Goal: Task Accomplishment & Management: Use online tool/utility

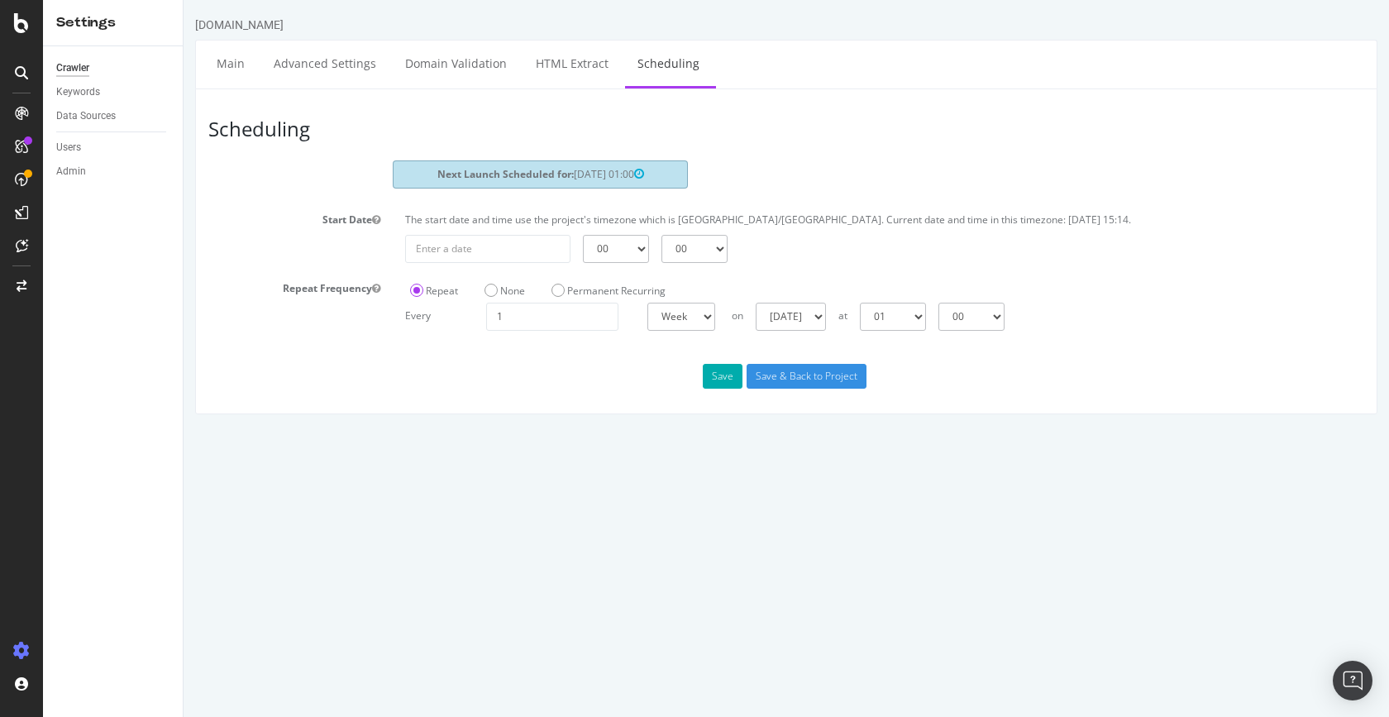
click at [22, 74] on icon at bounding box center [21, 72] width 13 height 13
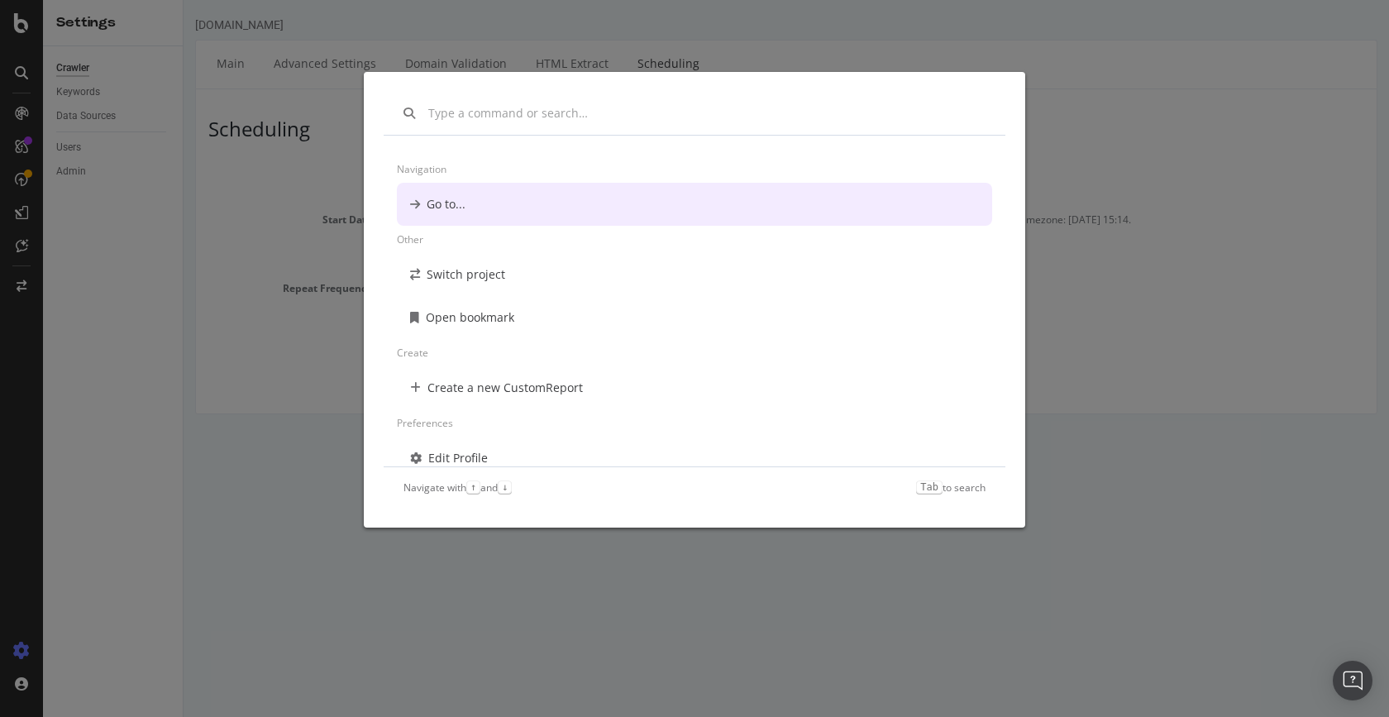
click at [22, 74] on div "Navigation Go to... Other Switch project Open bookmark Create Create a new Cust…" at bounding box center [694, 358] width 1389 height 717
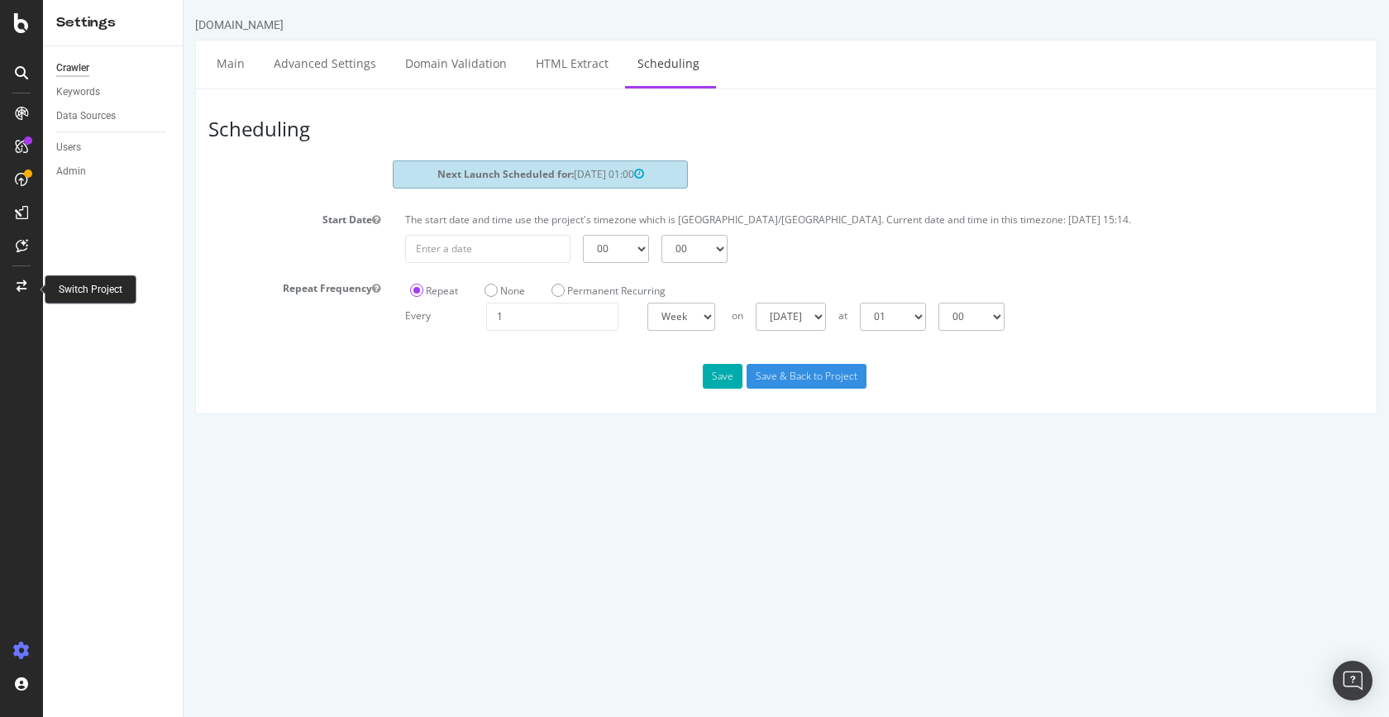
click at [17, 274] on div at bounding box center [22, 286] width 40 height 26
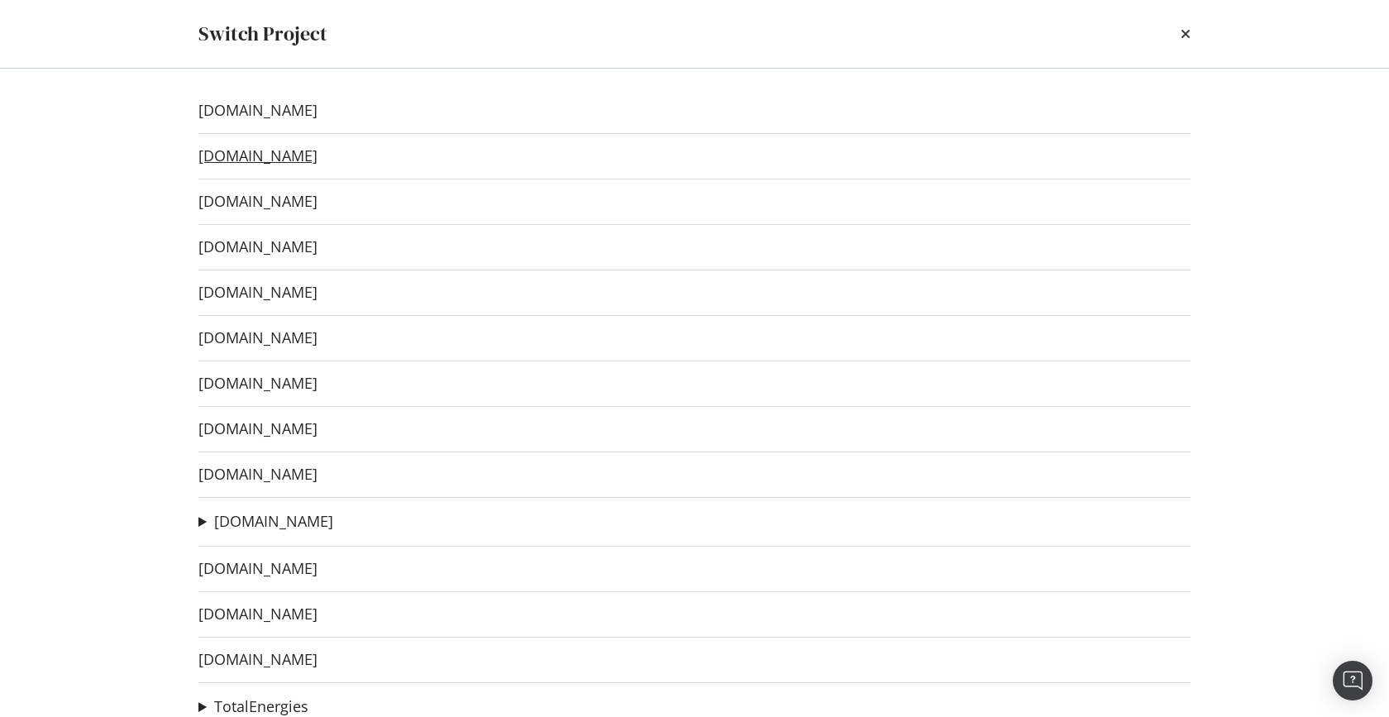
click at [272, 155] on link "[DOMAIN_NAME]" at bounding box center [257, 155] width 119 height 17
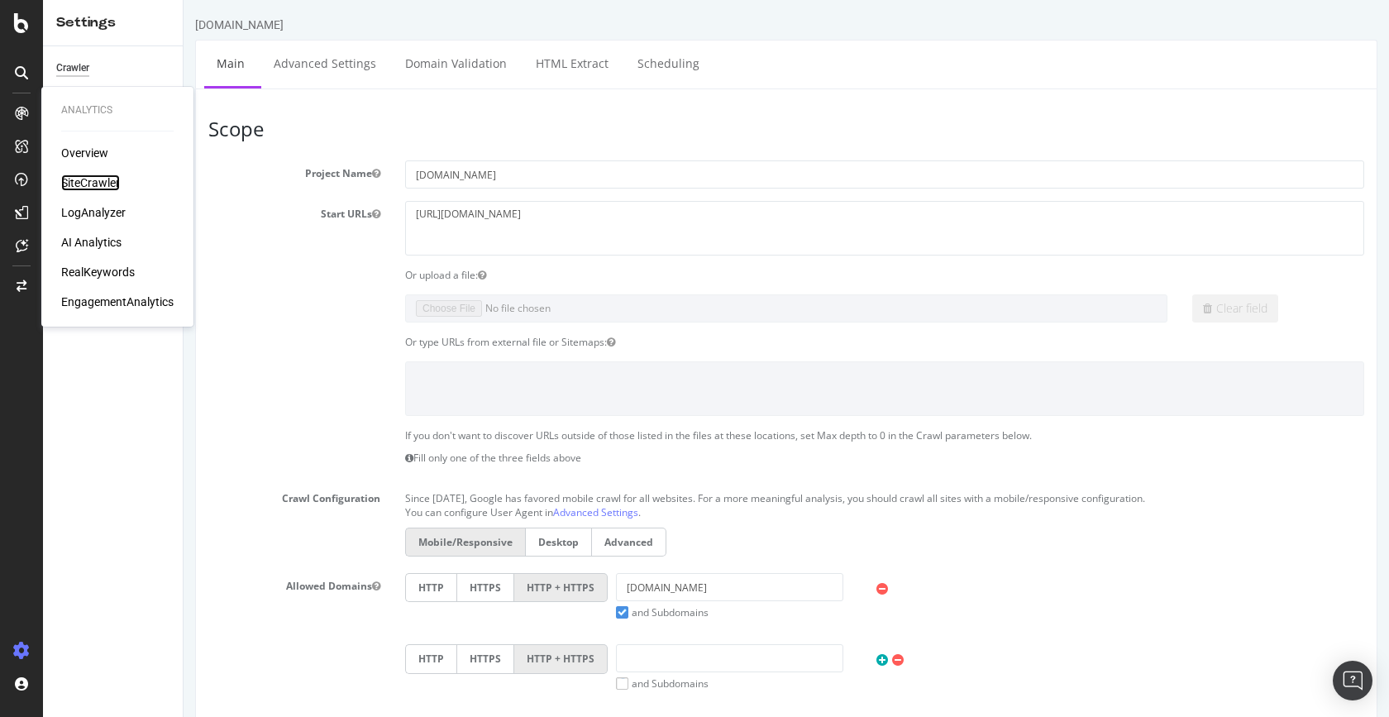
click at [88, 178] on div "SiteCrawler" at bounding box center [90, 182] width 59 height 17
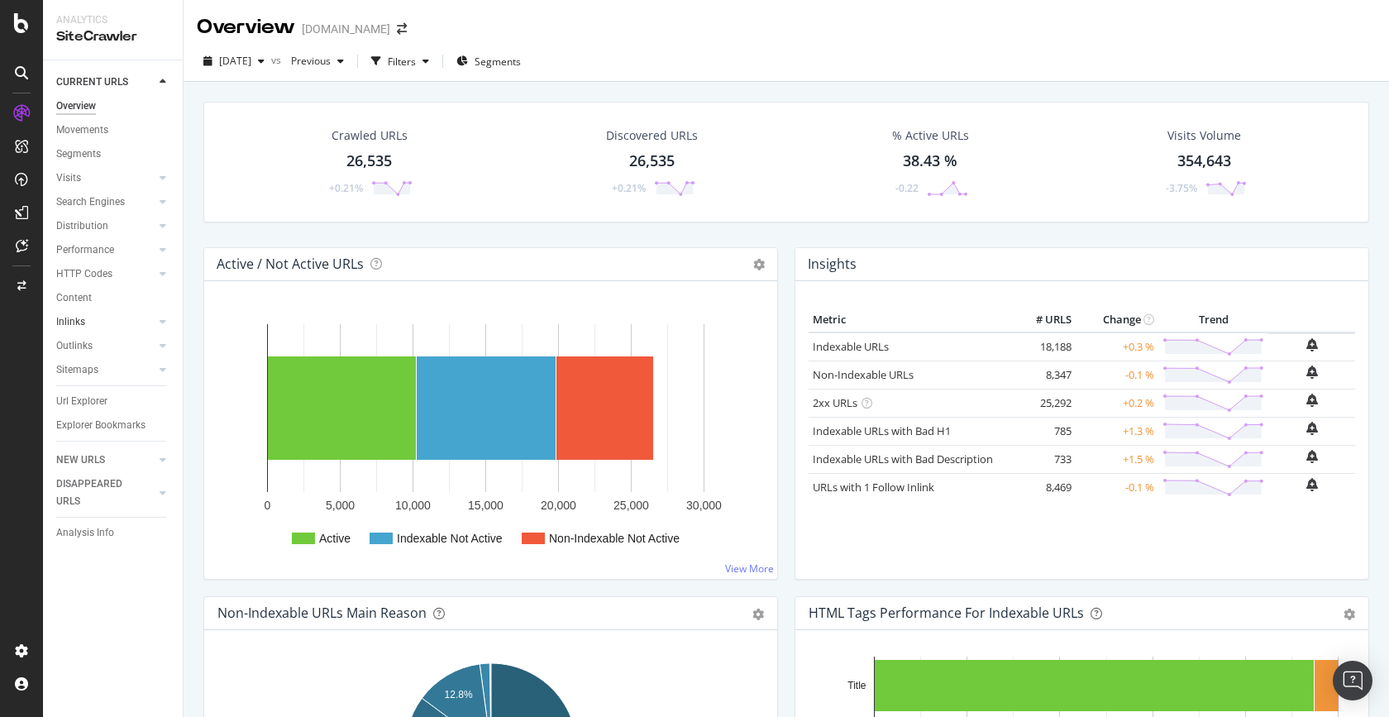
click at [95, 323] on link "Inlinks" at bounding box center [105, 321] width 98 height 17
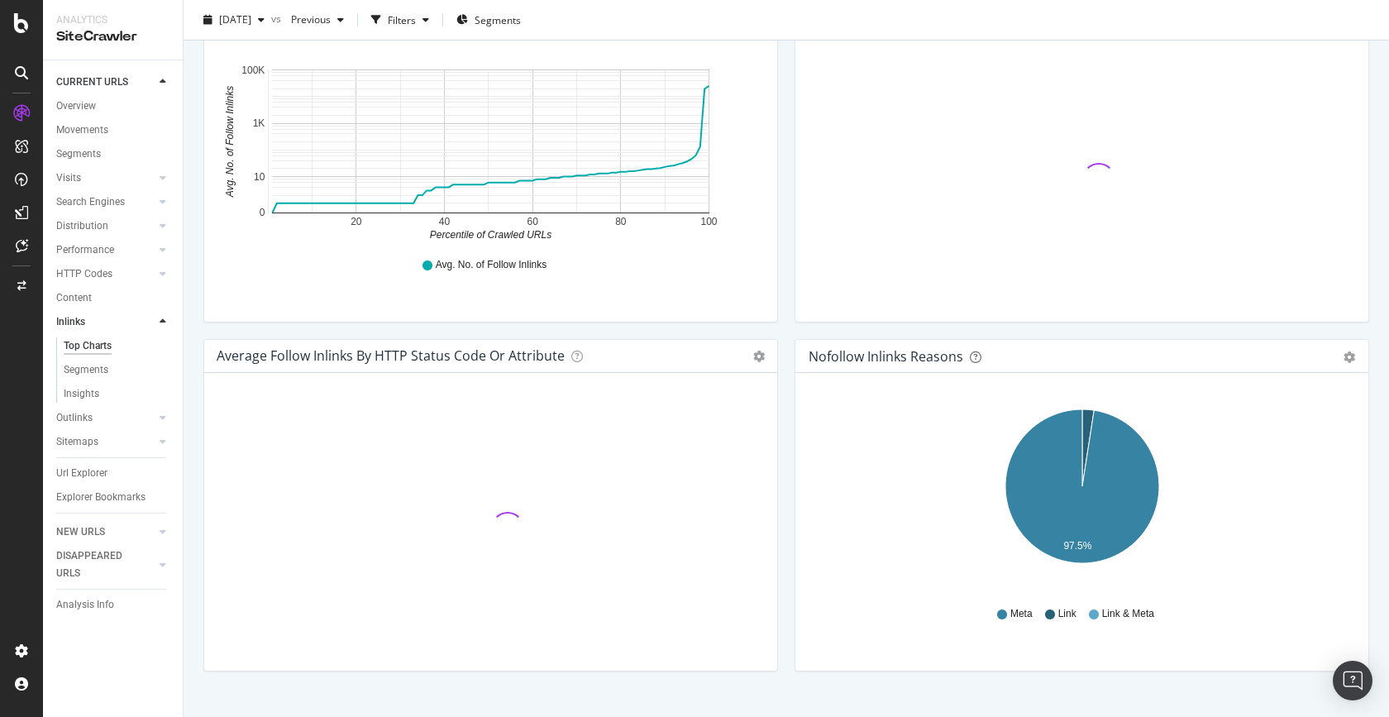
scroll to position [611, 0]
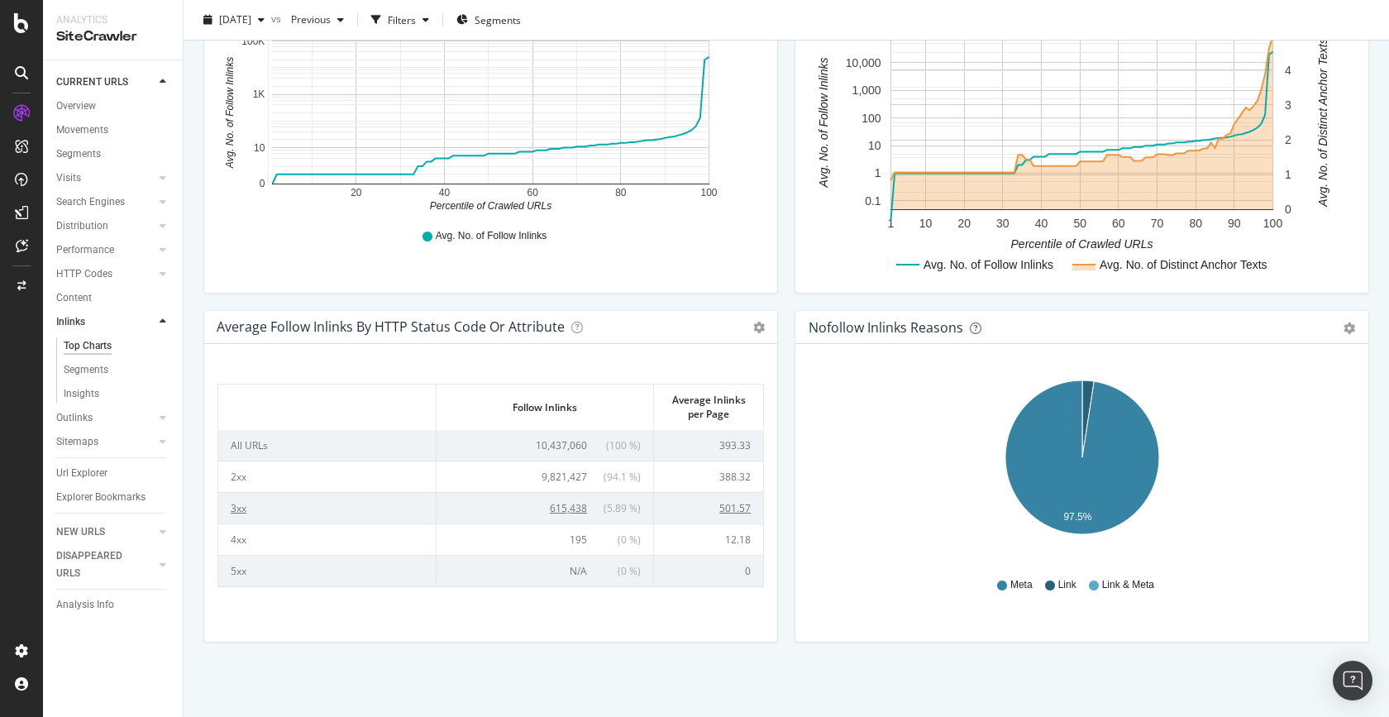
click at [570, 508] on span "615,438" at bounding box center [568, 508] width 37 height 14
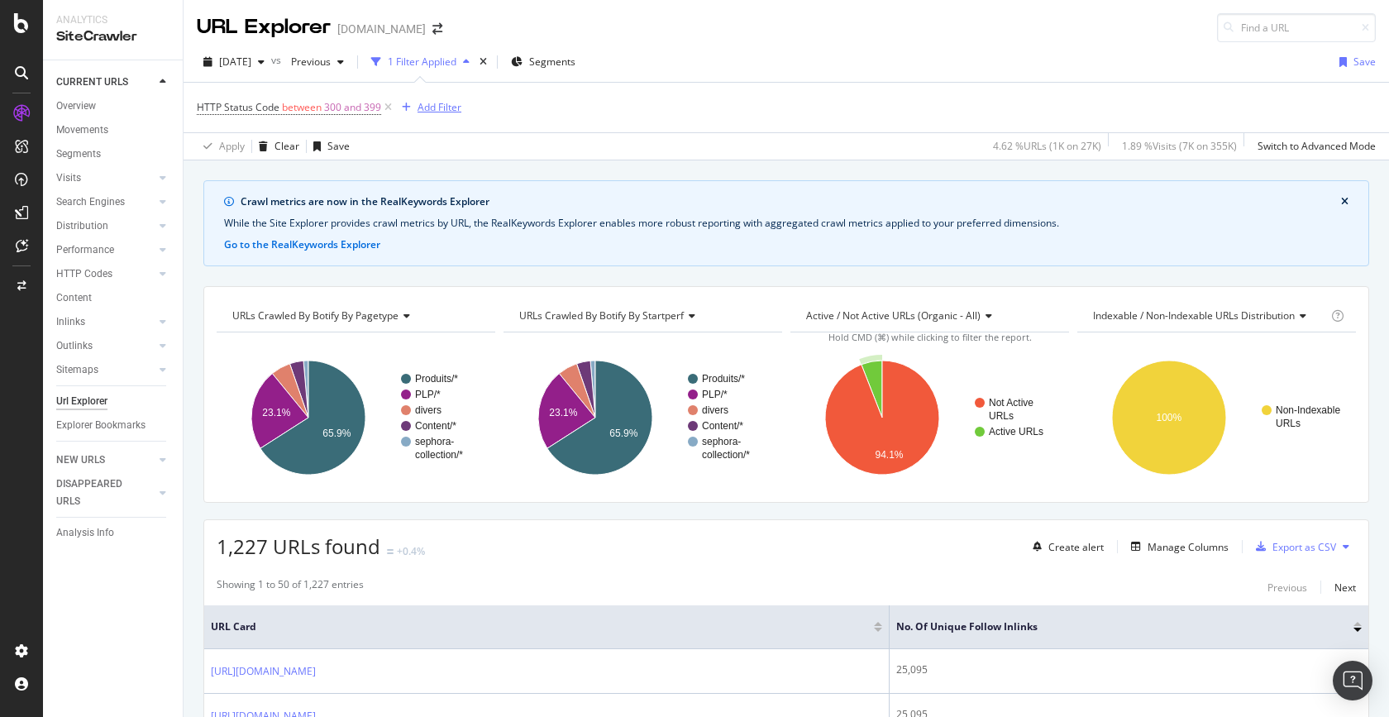
click at [445, 103] on div "Add Filter" at bounding box center [439, 107] width 44 height 14
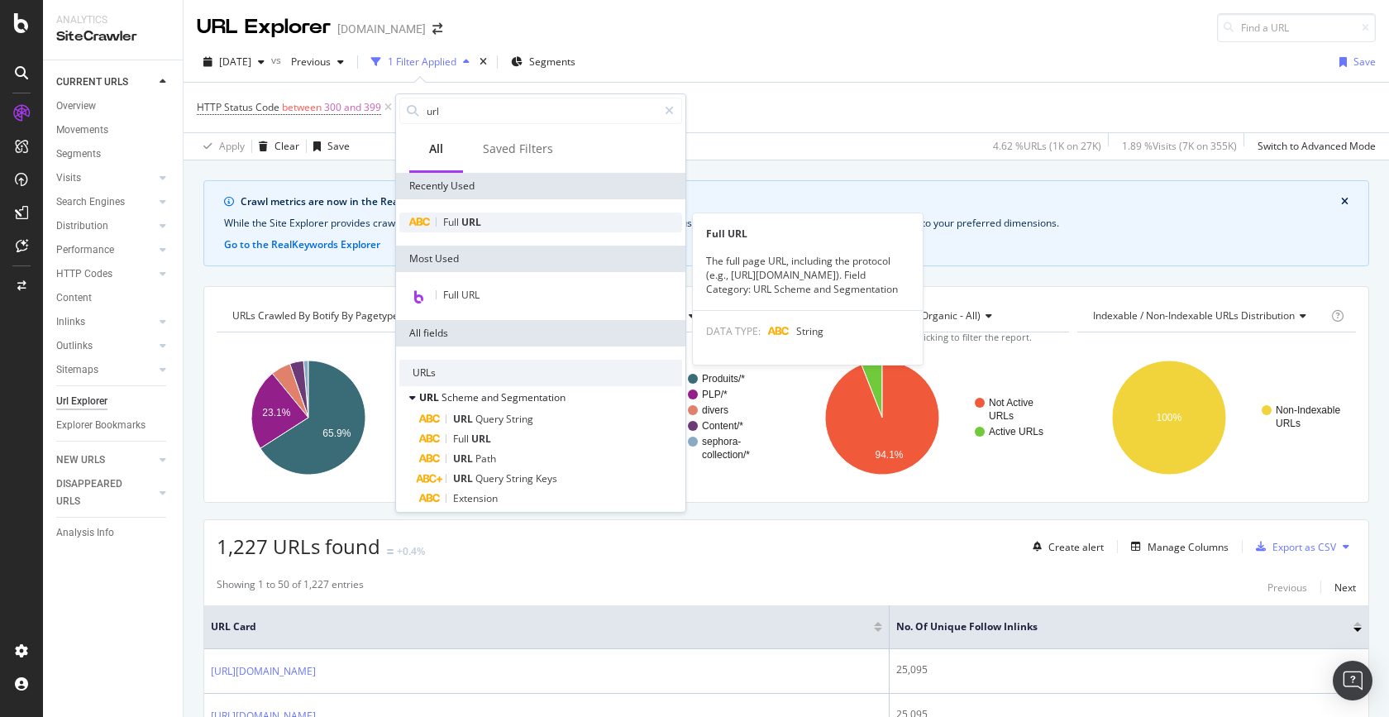
type input "url"
click at [516, 214] on div "Full URL" at bounding box center [540, 222] width 283 height 20
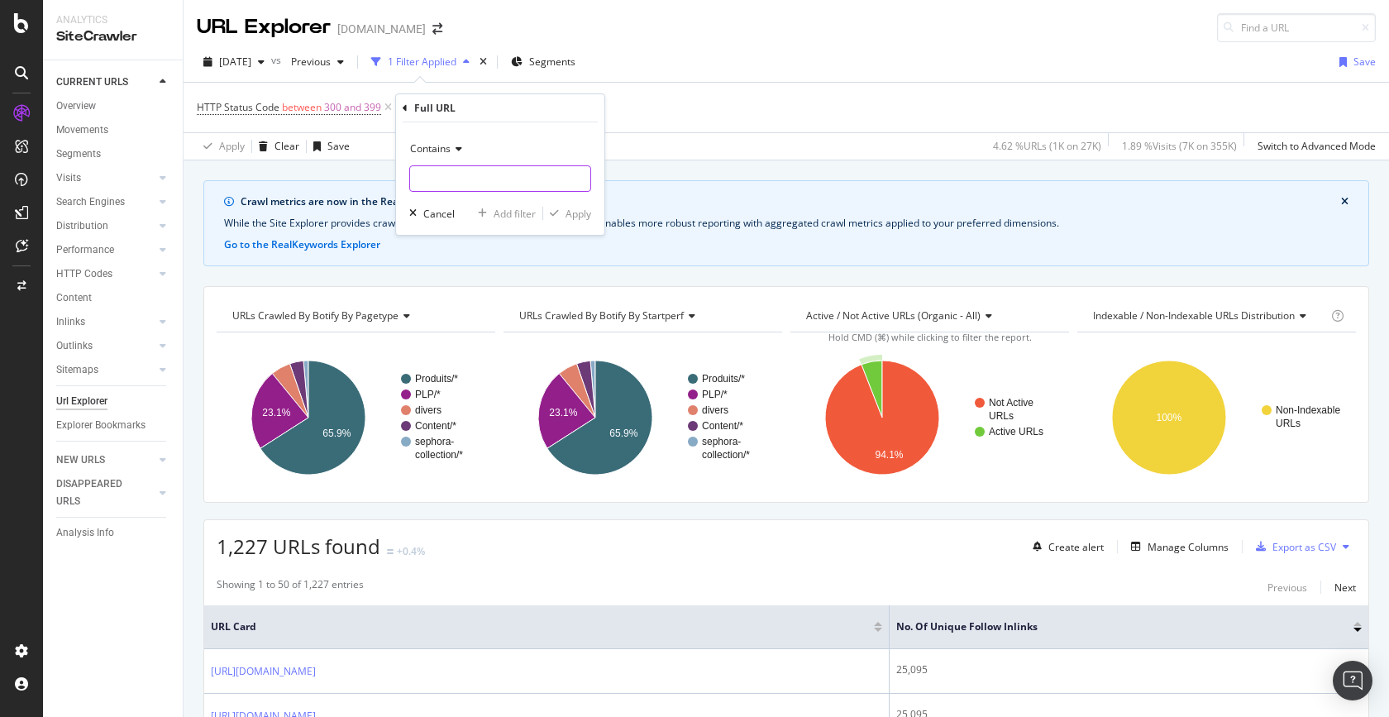
click at [450, 174] on input "text" at bounding box center [500, 178] width 180 height 26
type input "Hu"
click at [445, 106] on div "Add Filter" at bounding box center [439, 107] width 44 height 14
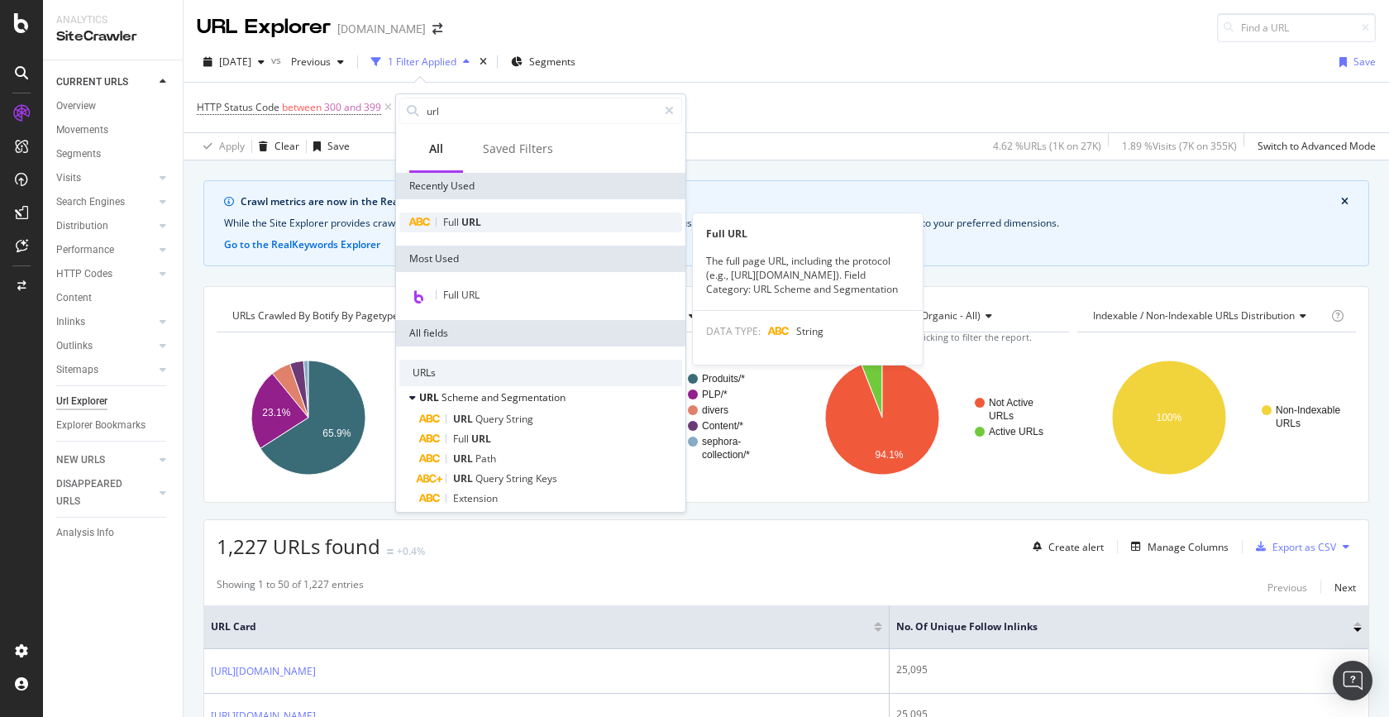
click at [466, 218] on span "URL" at bounding box center [471, 222] width 20 height 14
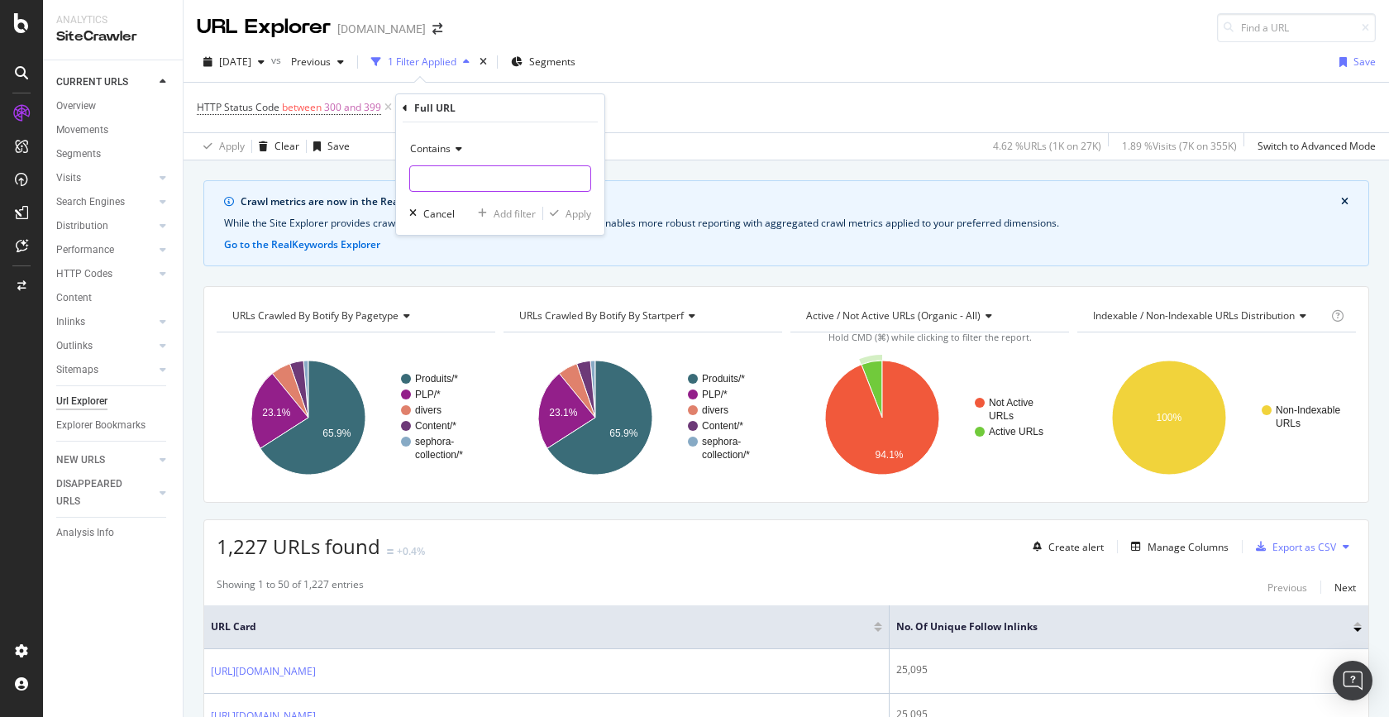
click at [474, 179] on input "text" at bounding box center [500, 178] width 180 height 26
type input "HubPage.html"
click at [578, 214] on div "Apply" at bounding box center [578, 214] width 26 height 14
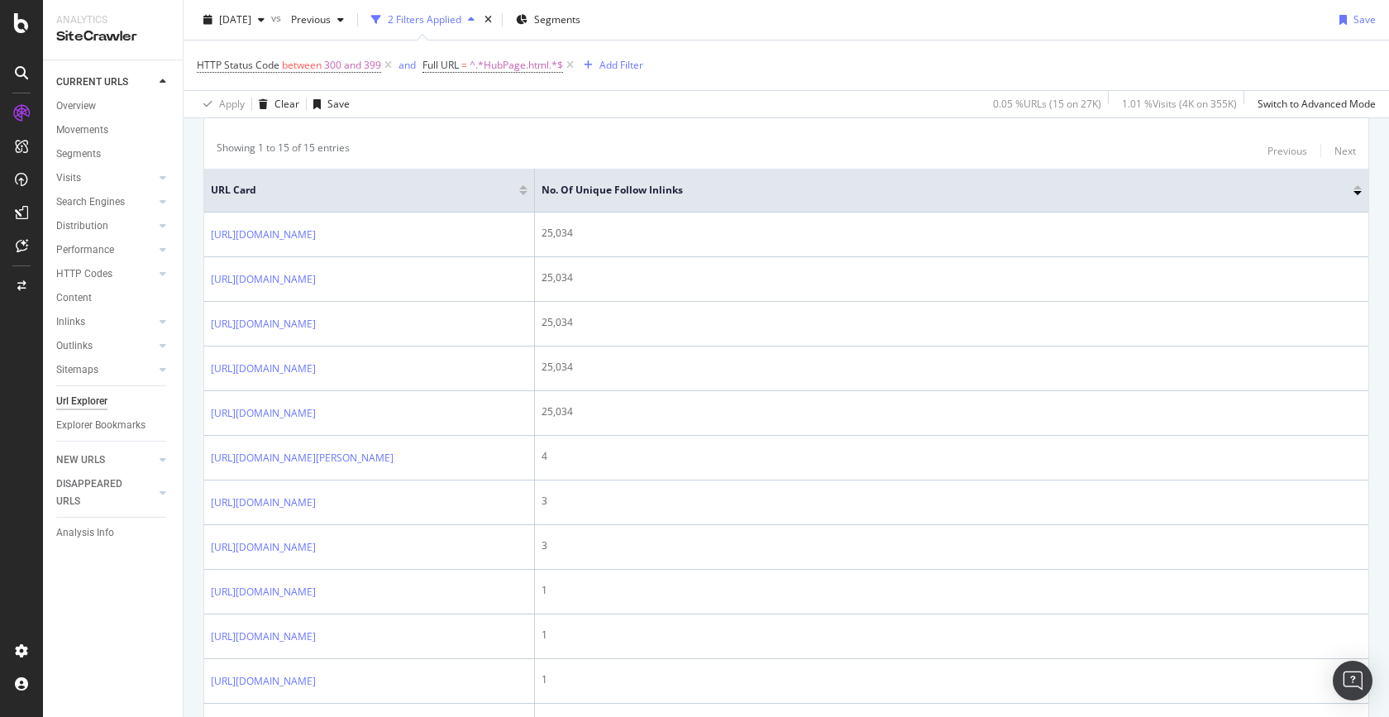
scroll to position [440, 0]
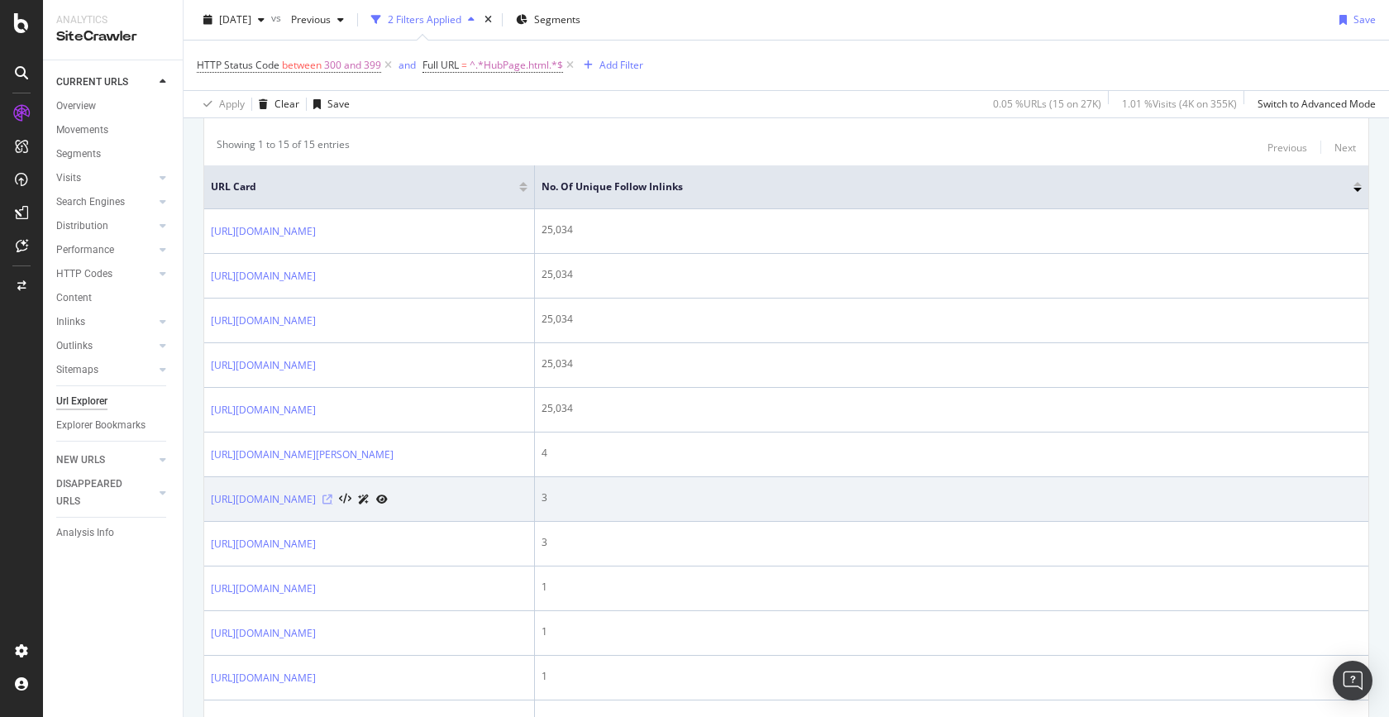
click at [332, 497] on icon at bounding box center [327, 499] width 10 height 10
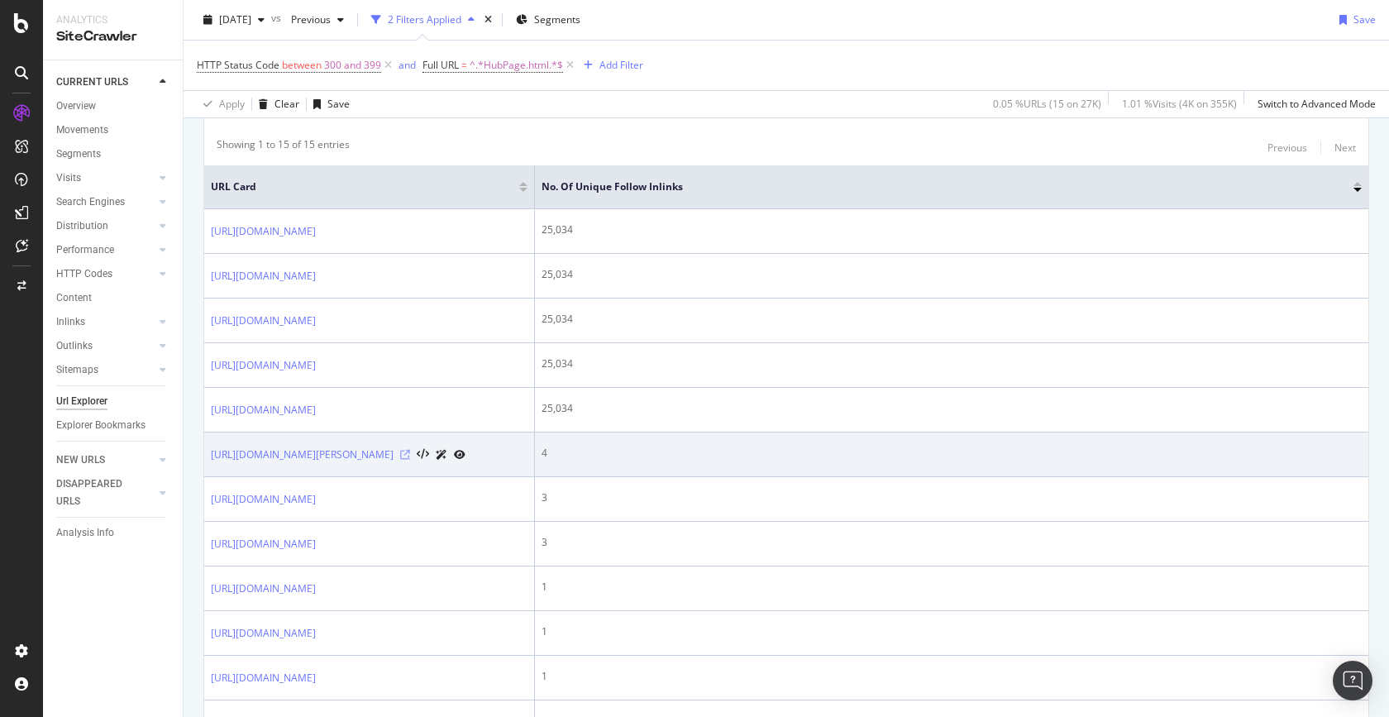
click at [410, 455] on icon at bounding box center [405, 455] width 10 height 10
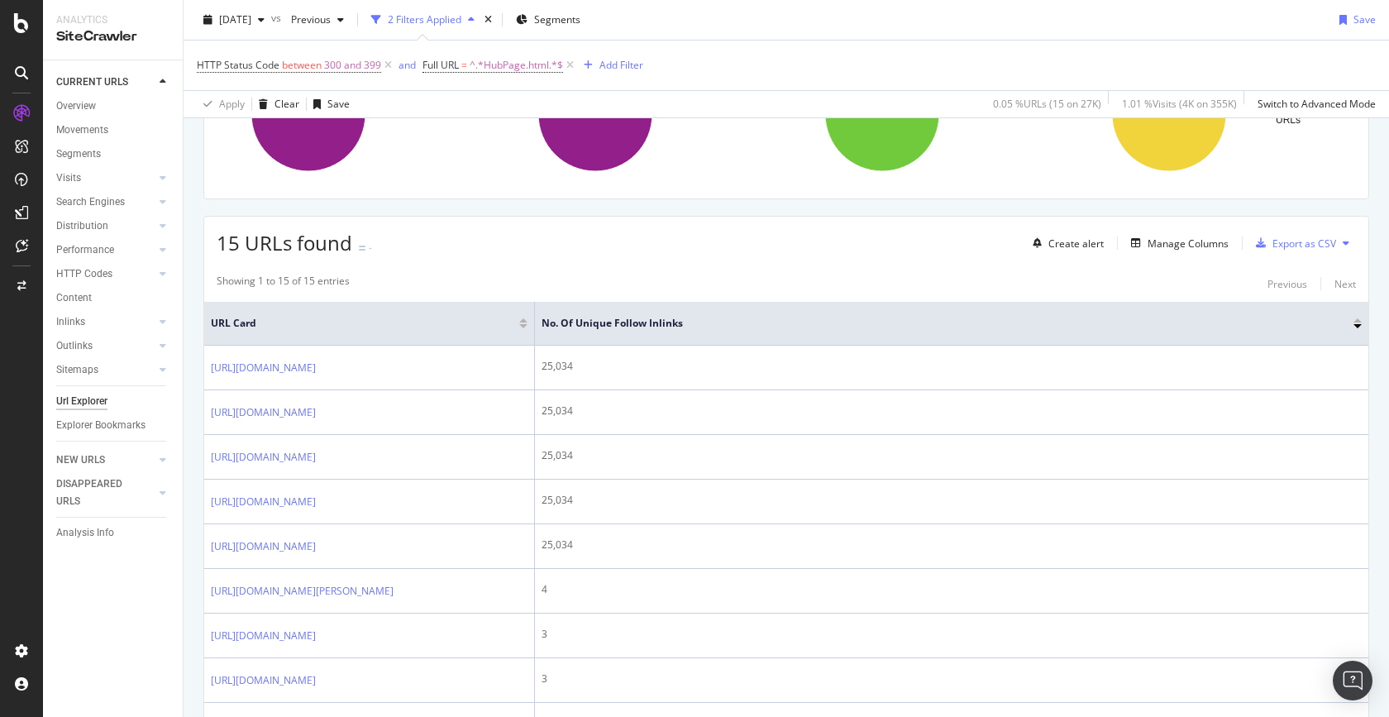
scroll to position [0, 0]
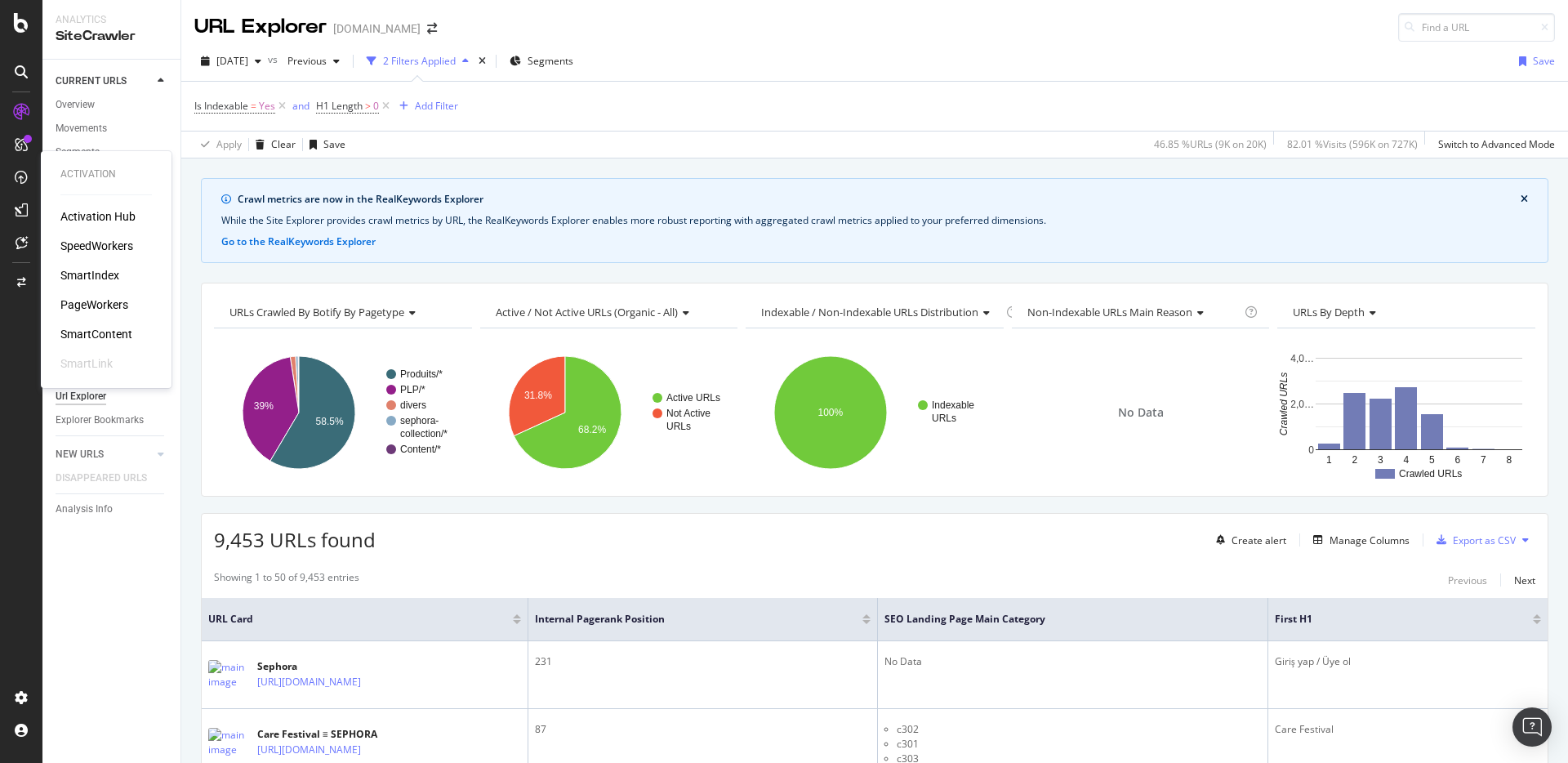
click at [101, 300] on div "PageWorkers" at bounding box center [94, 304] width 68 height 17
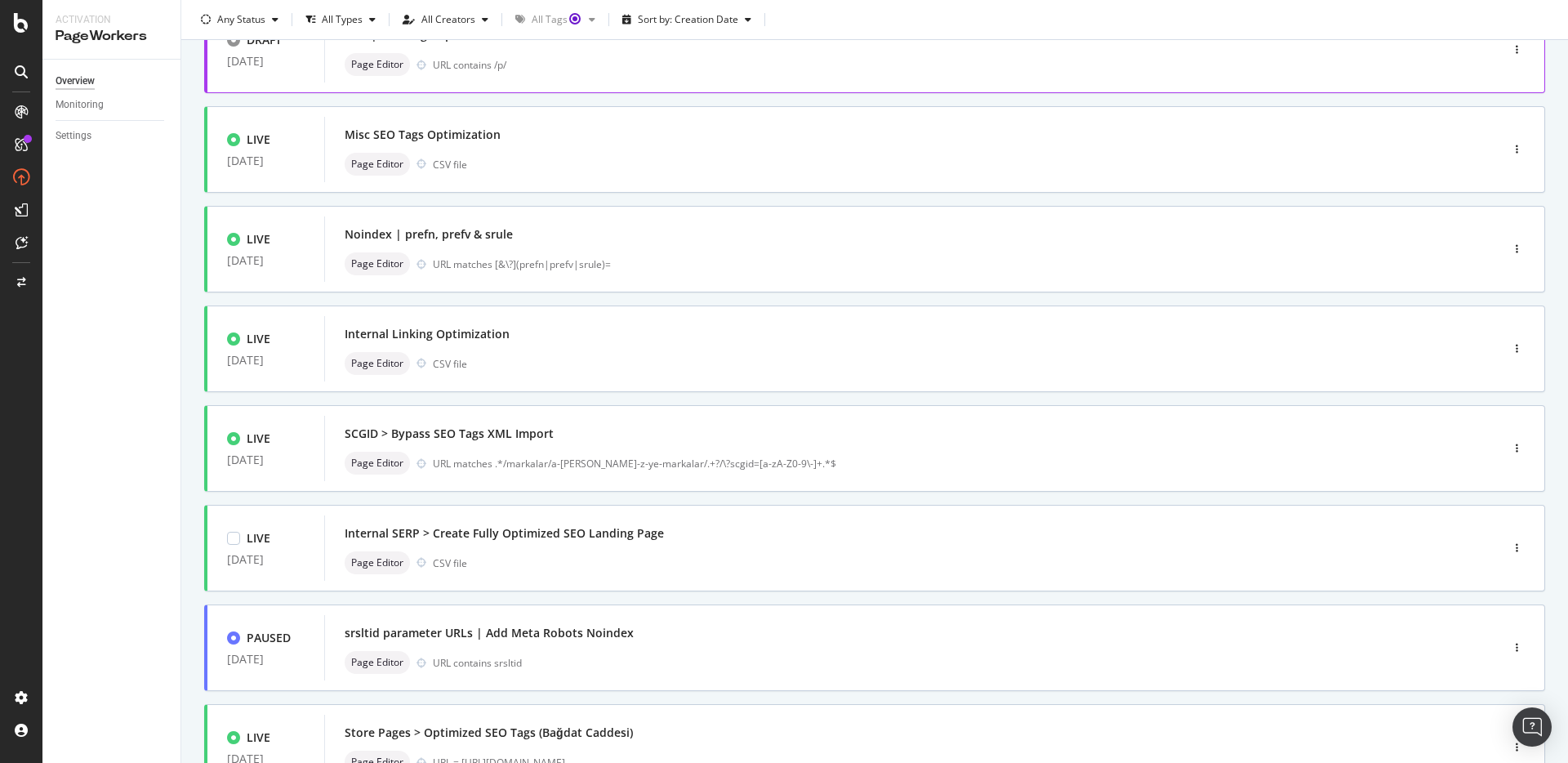
scroll to position [240, 0]
click at [660, 334] on div "Internal Linking Optimization" at bounding box center [887, 335] width 1086 height 23
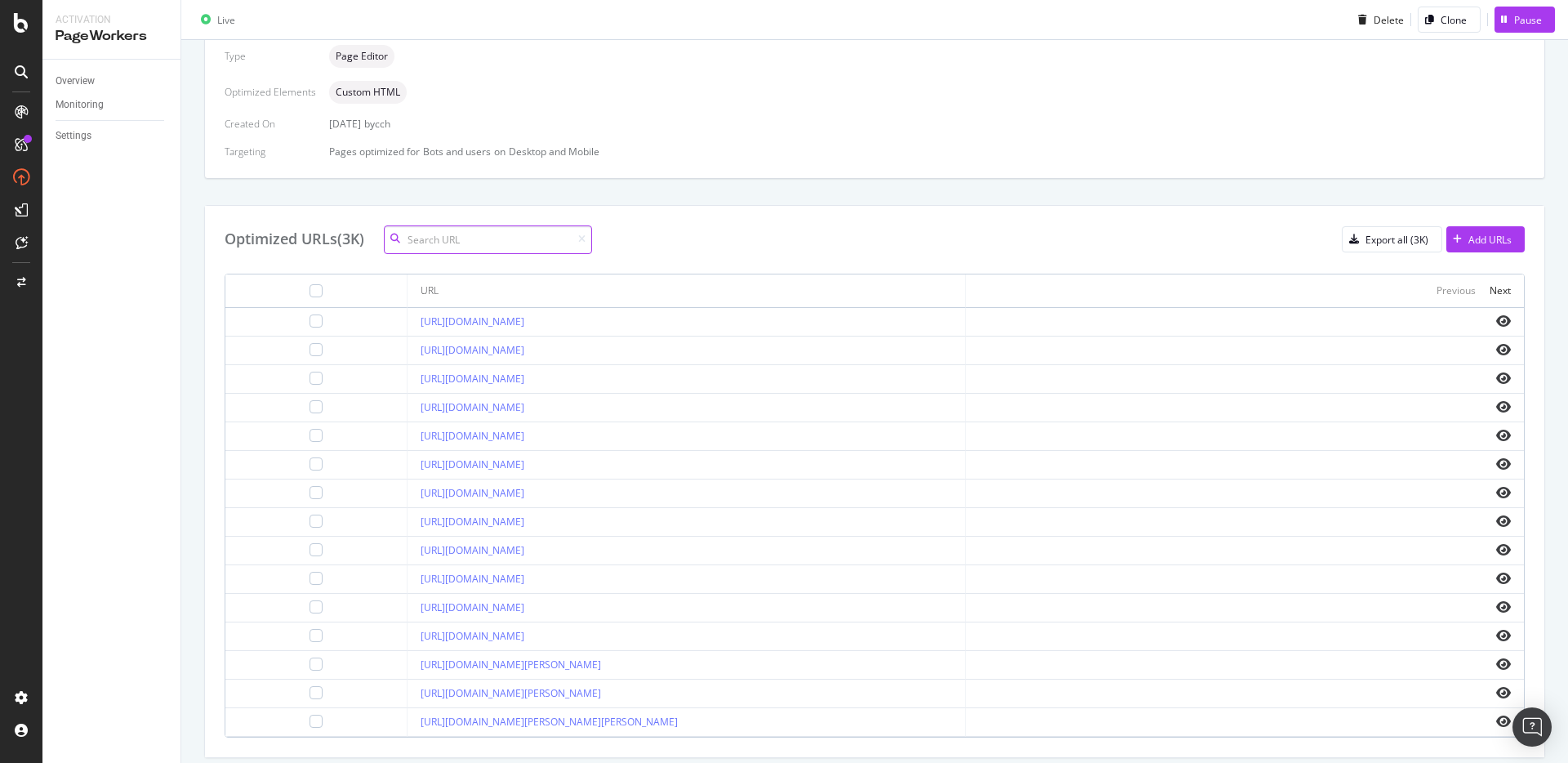
scroll to position [144, 0]
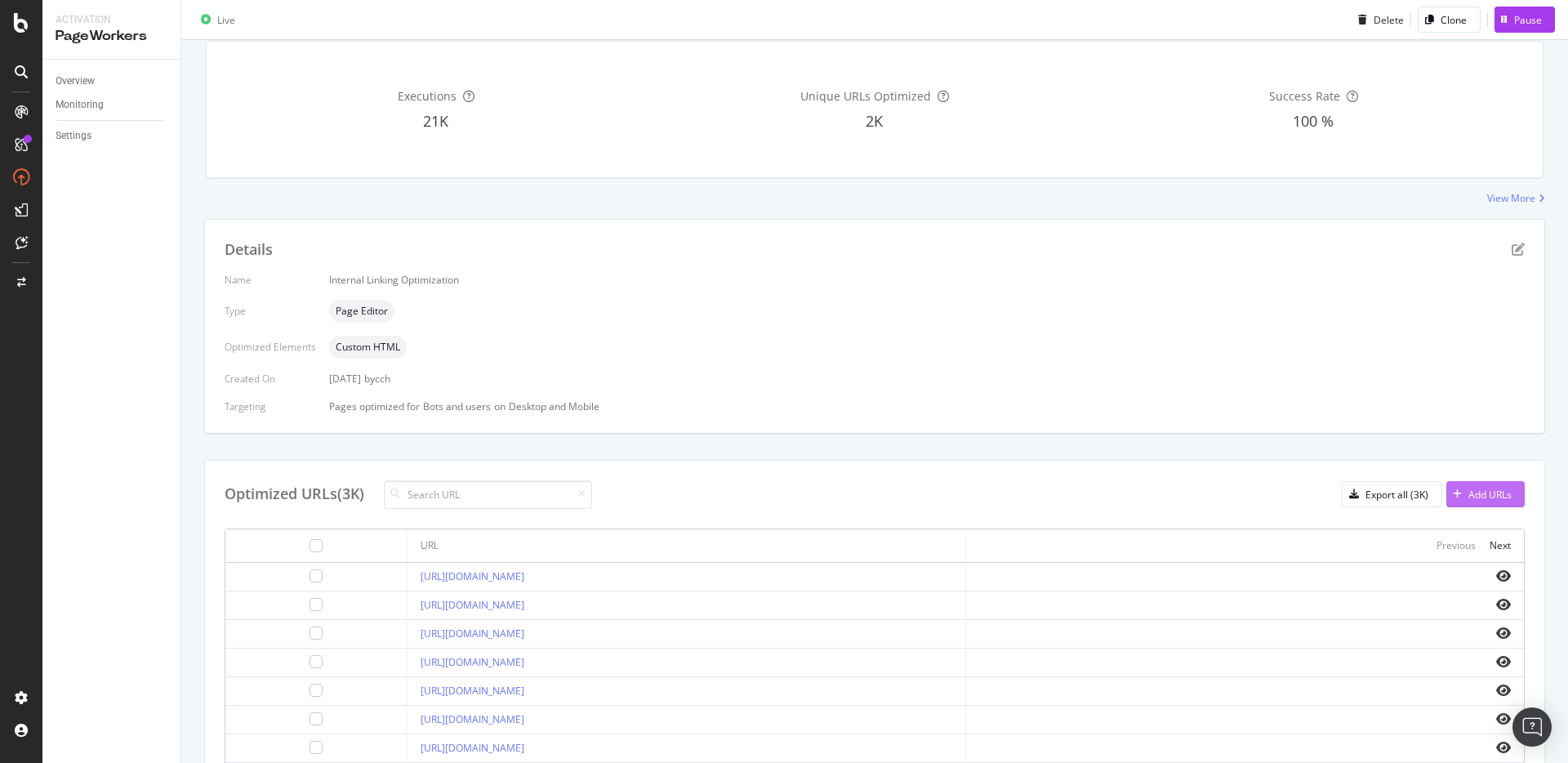
click at [1499, 501] on div "Add URLs" at bounding box center [1479, 494] width 65 height 25
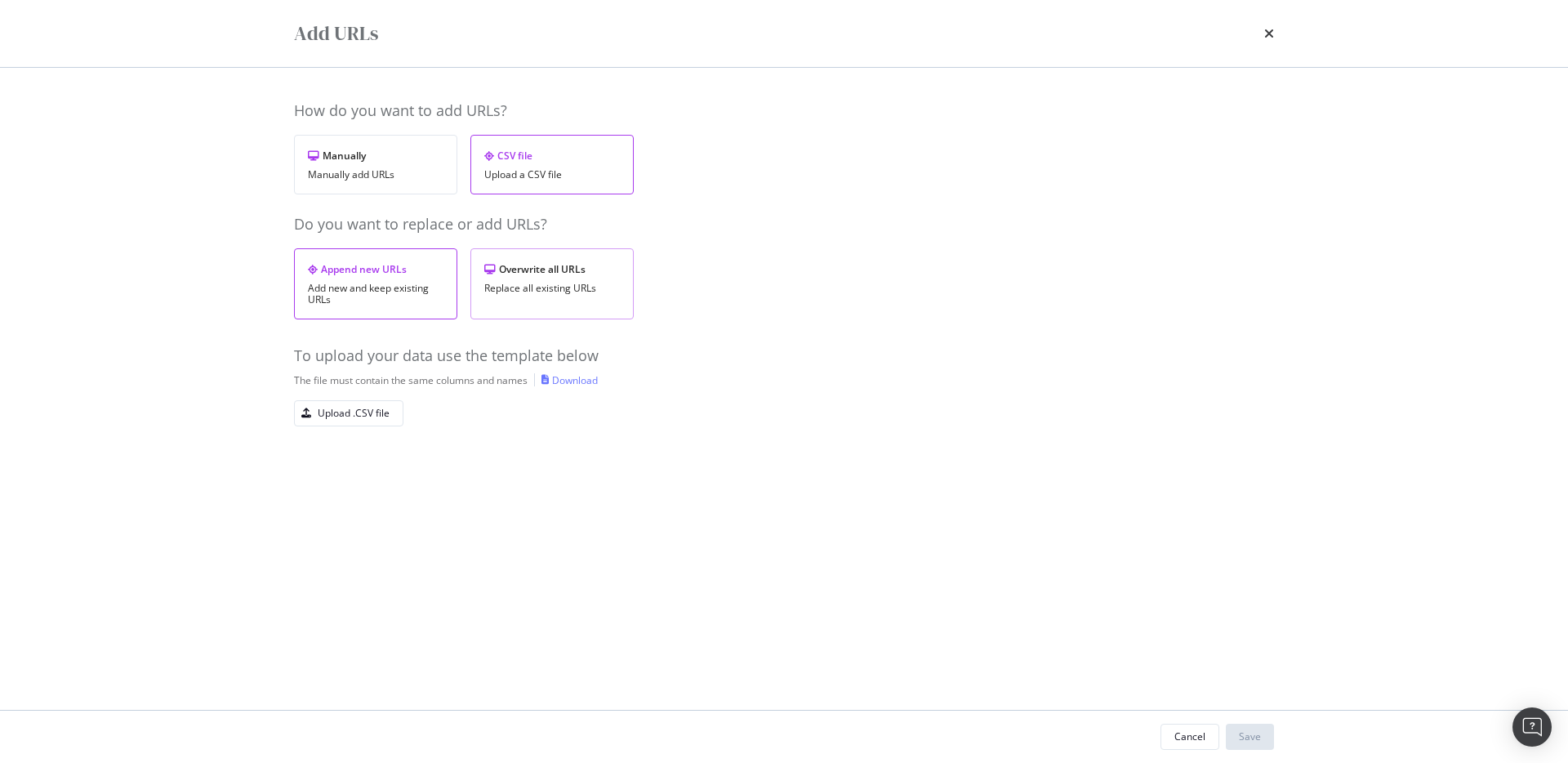
click at [546, 253] on div "Overwrite all URLs Replace all existing URLs" at bounding box center [551, 284] width 163 height 71
click at [349, 418] on div "Upload .CSV file" at bounding box center [354, 413] width 72 height 14
click at [1255, 741] on div "Save" at bounding box center [1250, 736] width 22 height 14
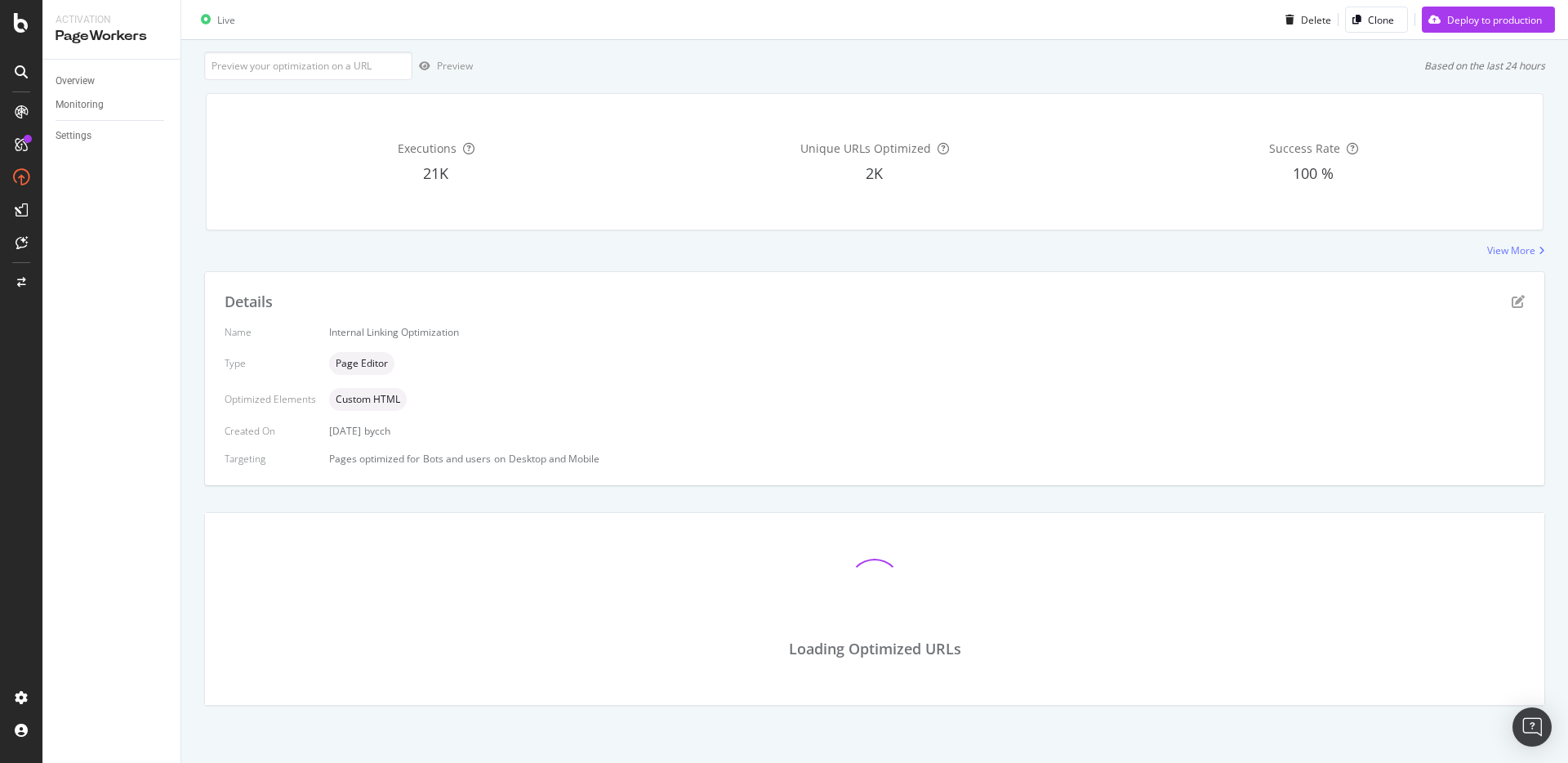
scroll to position [299, 0]
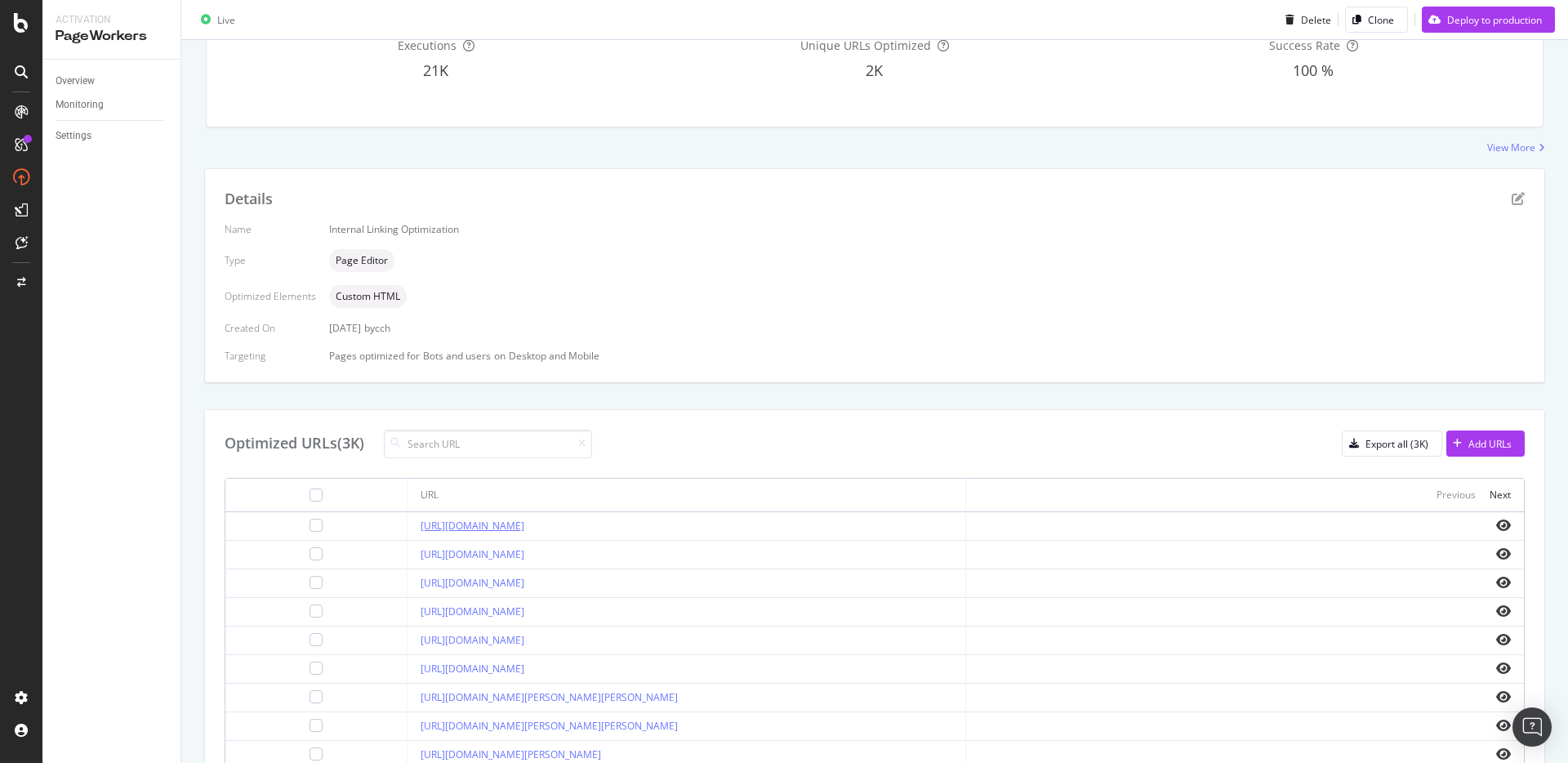
click at [525, 529] on link "https://www.sephora.com.tr/cilt-bakimi/bakim-turu/boyun-cizgisi-bakimi-c299906/" at bounding box center [472, 526] width 104 height 14
click at [1505, 522] on icon "eye" at bounding box center [1503, 525] width 15 height 13
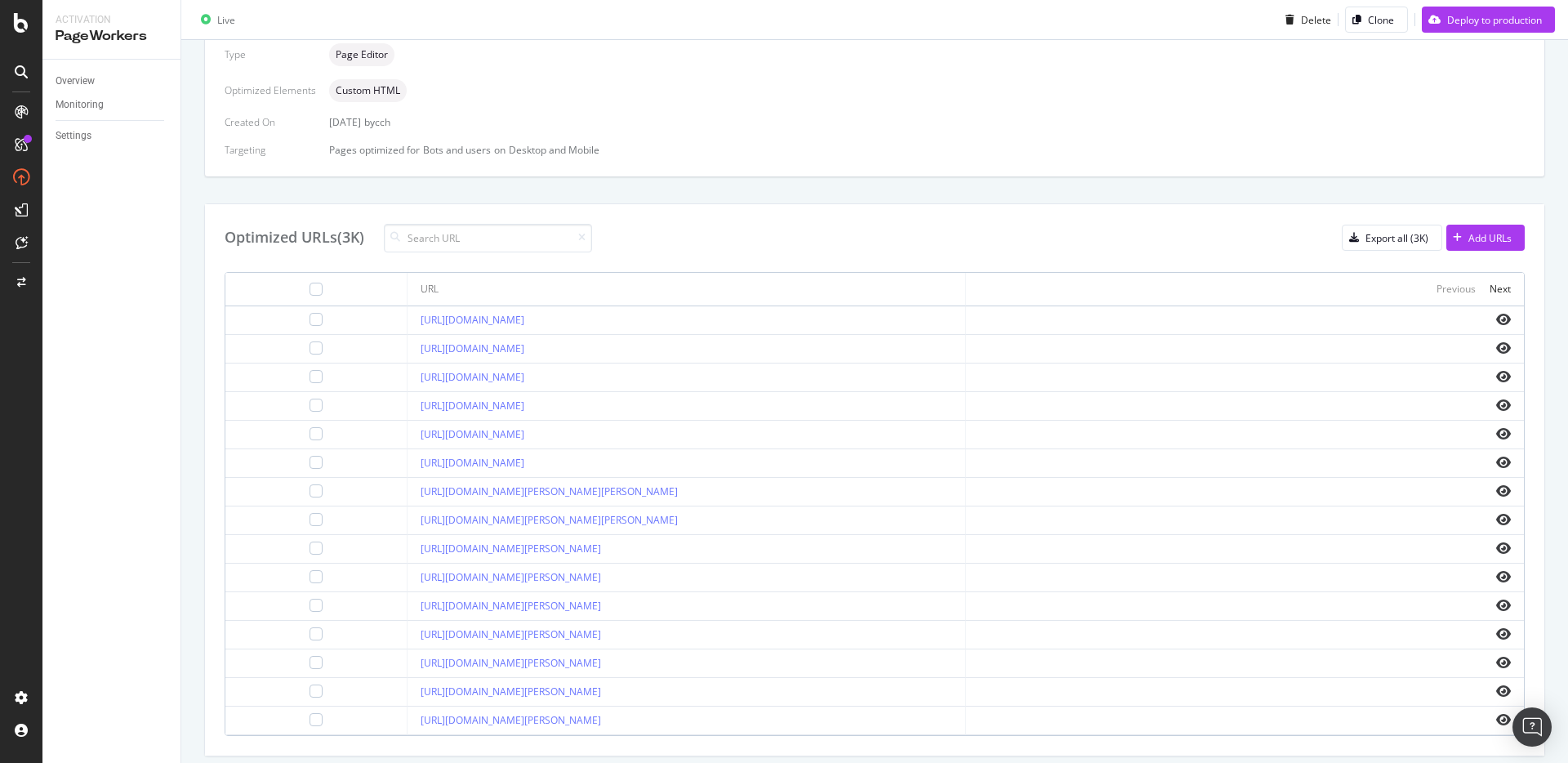
scroll to position [556, 0]
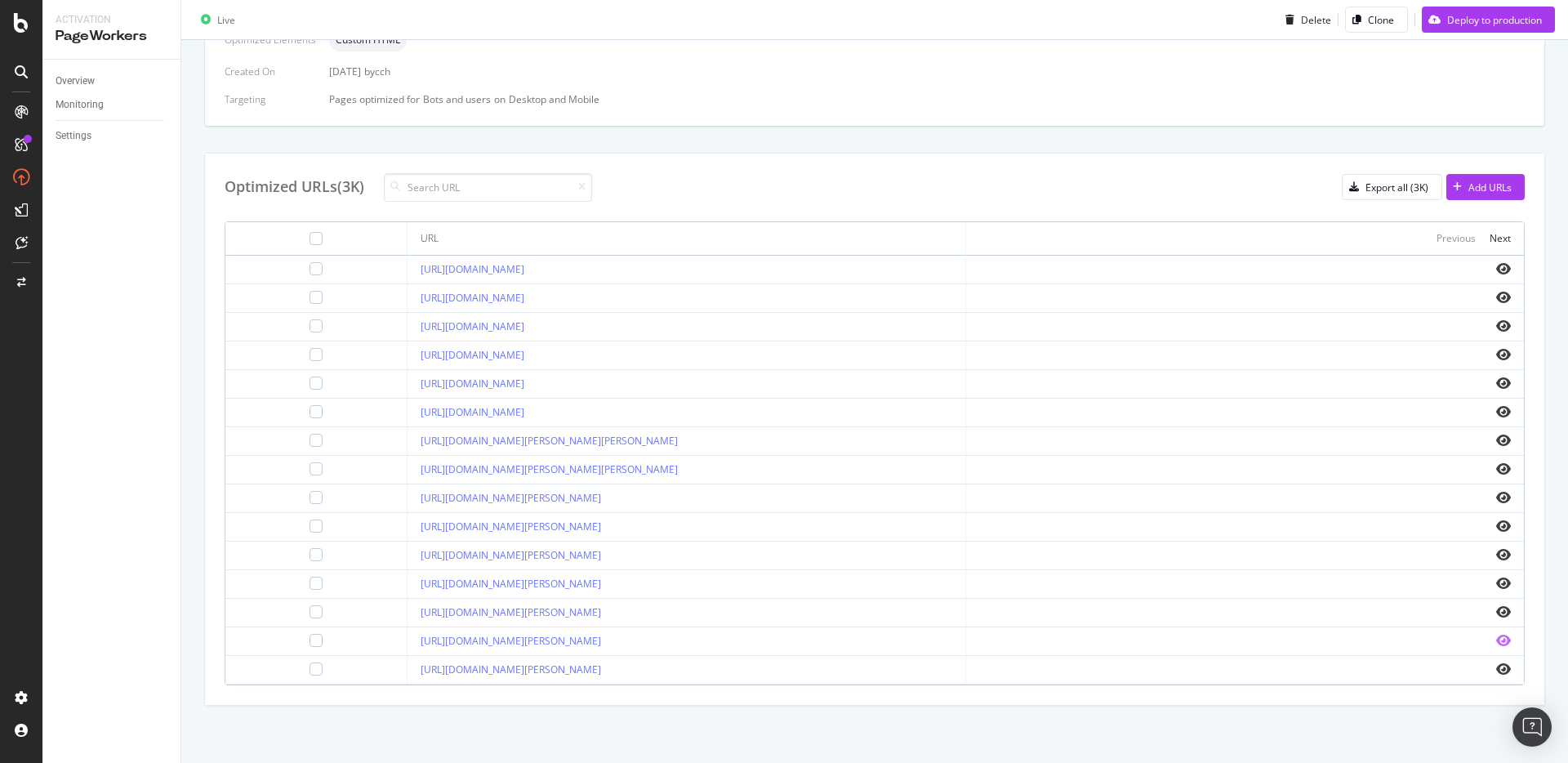
click at [1505, 638] on icon "eye" at bounding box center [1503, 639] width 15 height 13
click at [1505, 233] on div "Next" at bounding box center [1500, 238] width 21 height 14
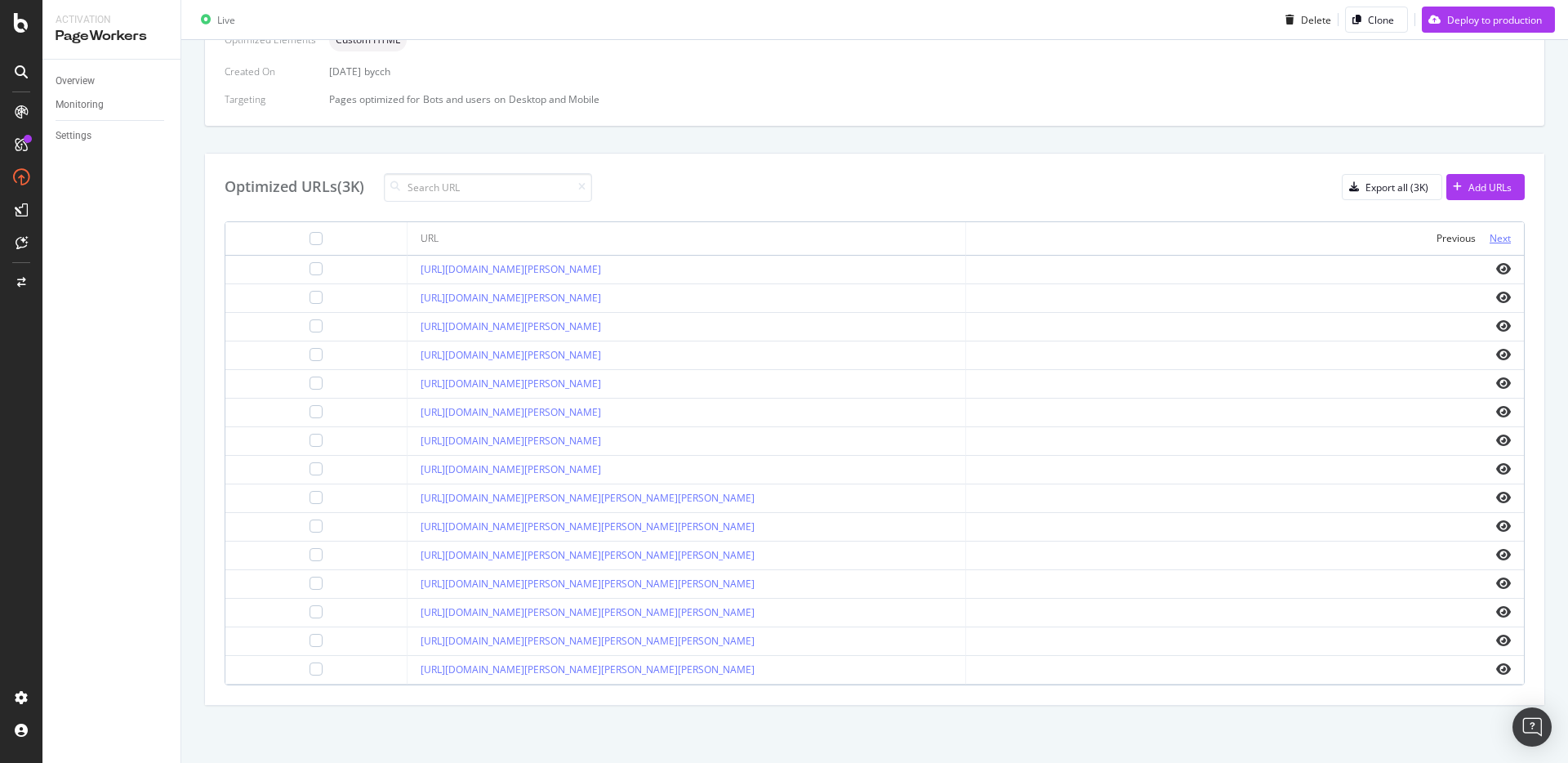
click at [1504, 242] on div "Next" at bounding box center [1500, 238] width 21 height 14
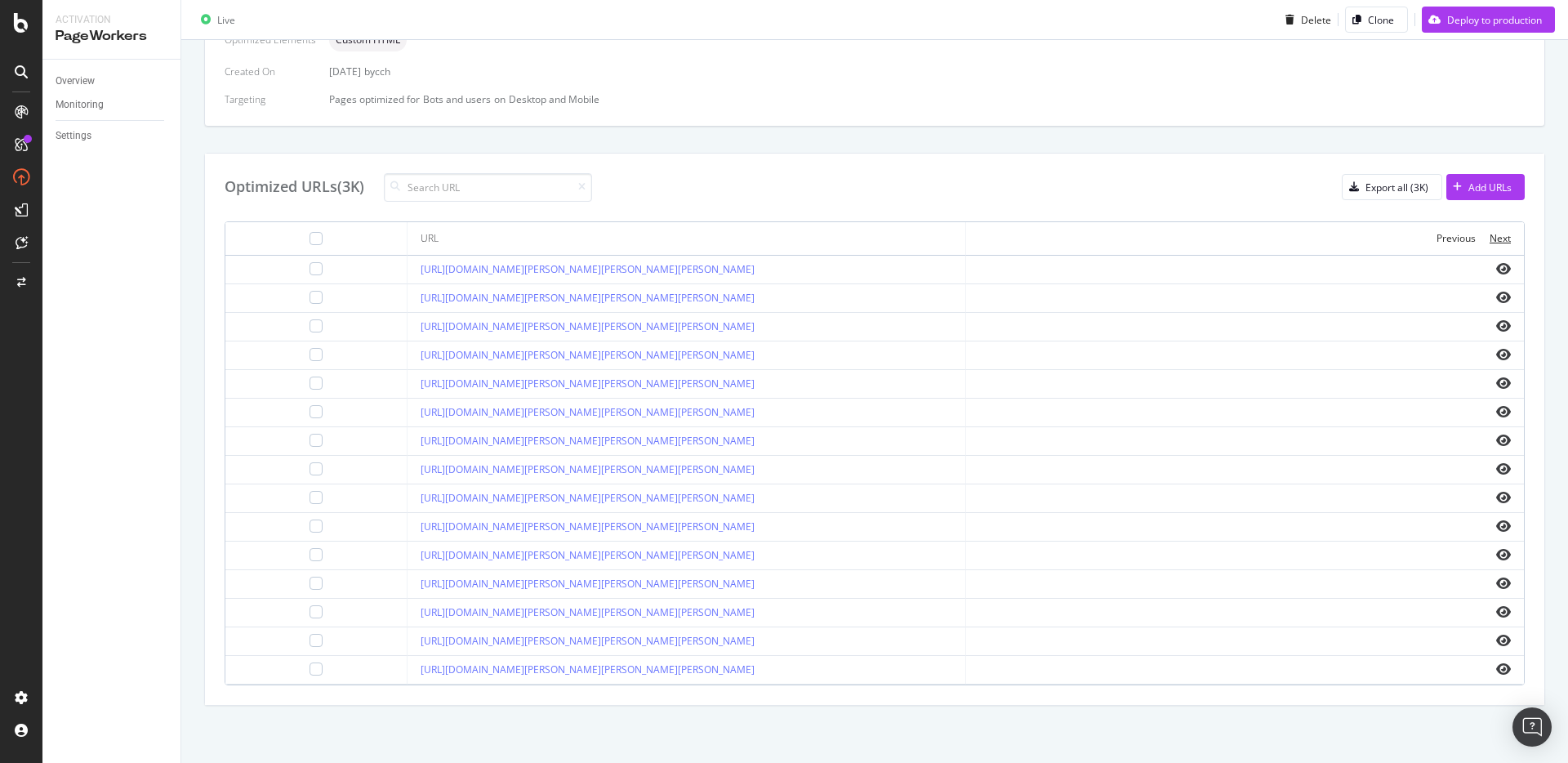
click at [1504, 242] on div "Next" at bounding box center [1500, 238] width 21 height 14
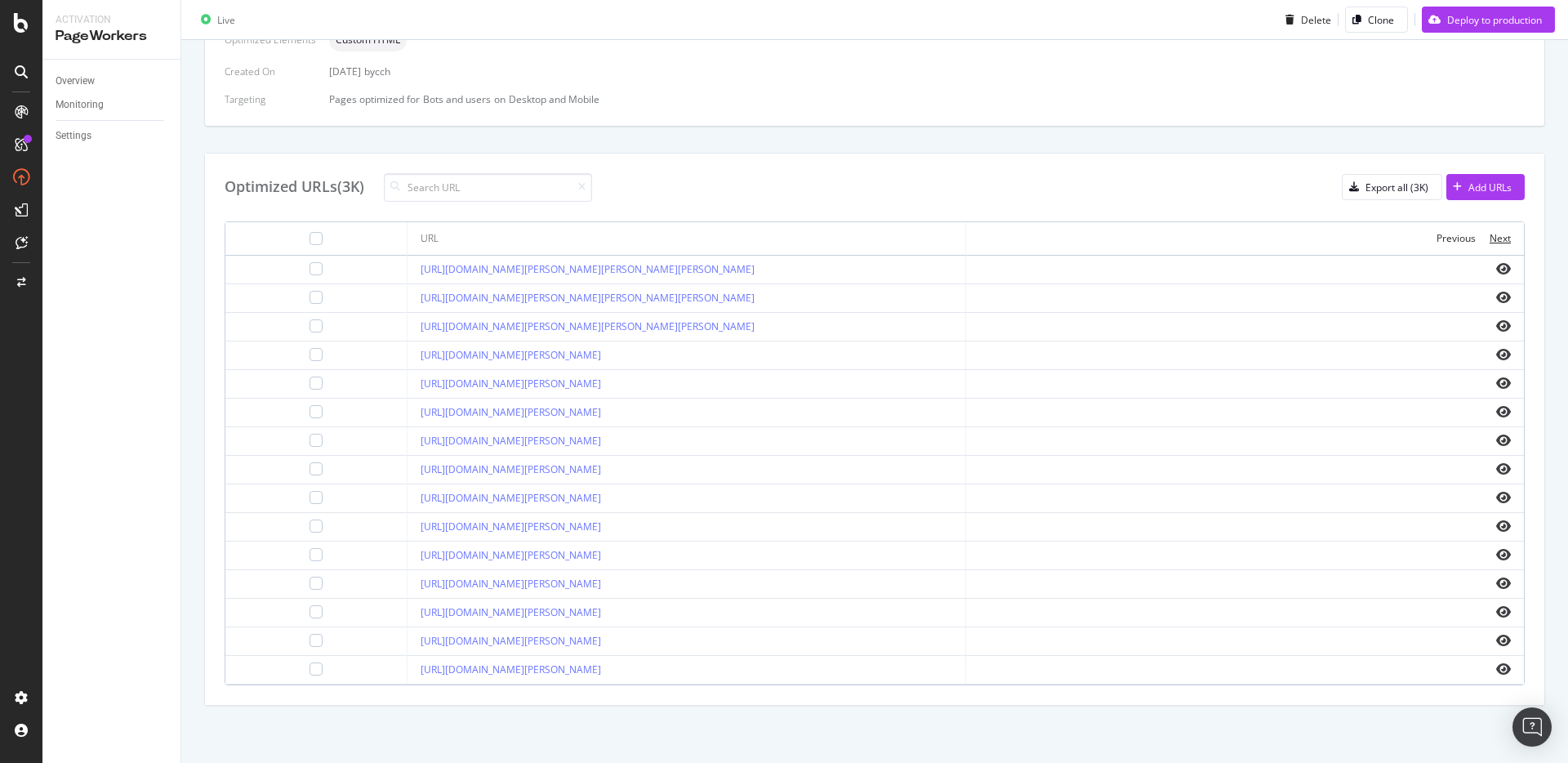
click at [1504, 242] on div "Next" at bounding box center [1500, 238] width 21 height 14
click at [444, 192] on input at bounding box center [487, 187] width 208 height 29
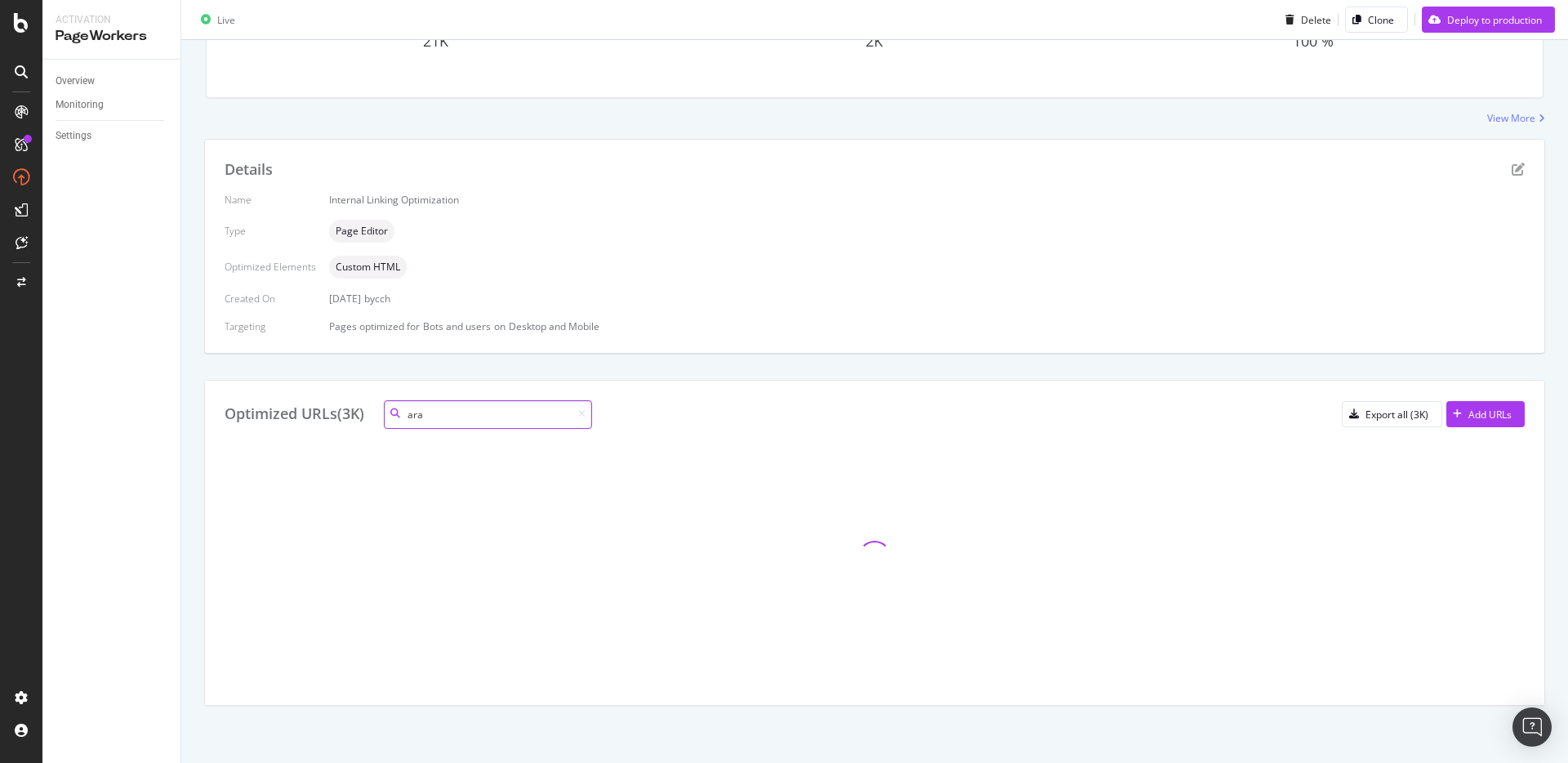
scroll to position [455, 0]
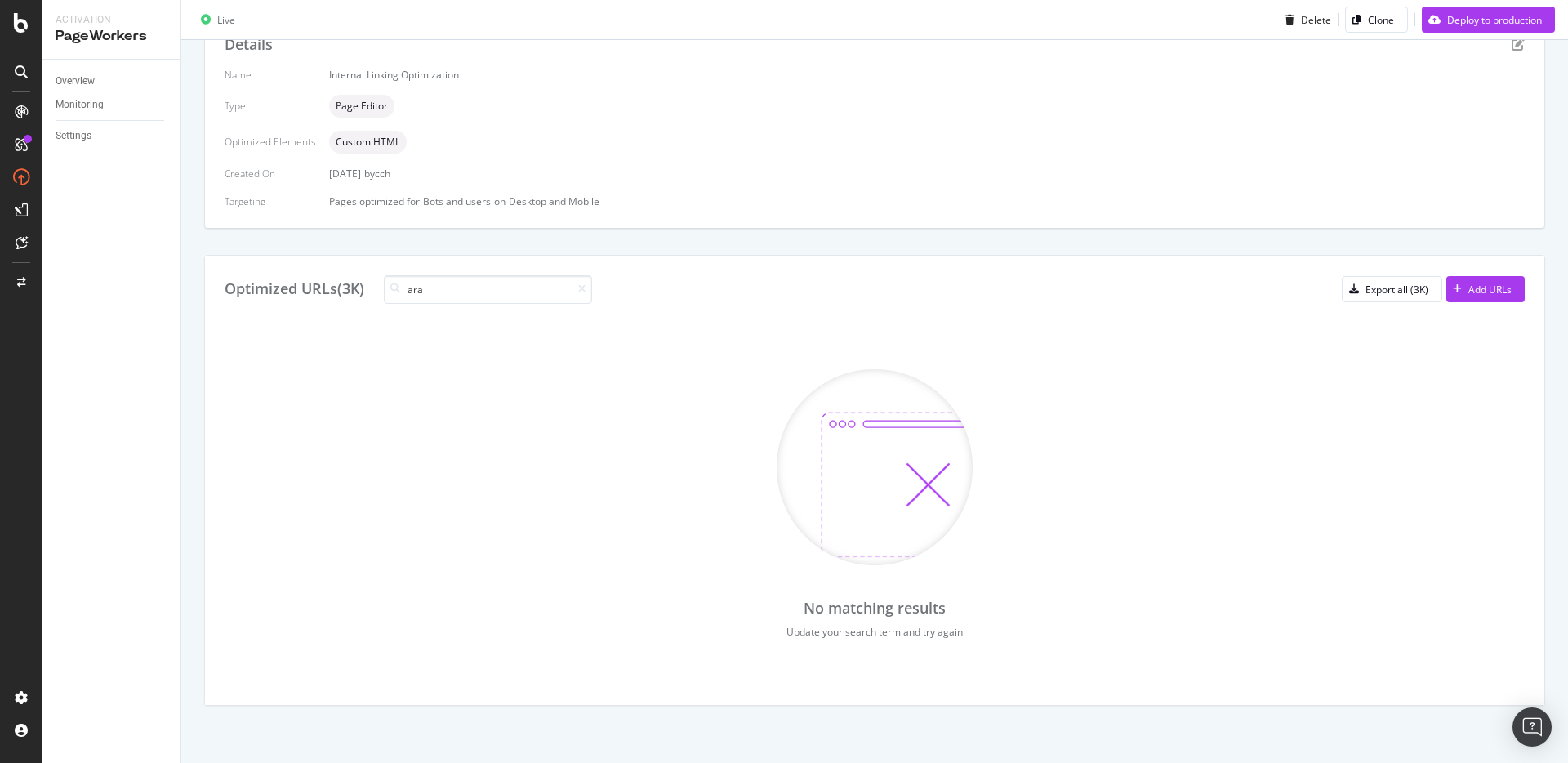
click at [449, 310] on div "Optimized URLs (3K) ara Export all (3K) Add URLs No matching results Update you…" at bounding box center [873, 480] width 1339 height 450
click at [449, 296] on input "ara" at bounding box center [487, 290] width 208 height 29
type input "/p/"
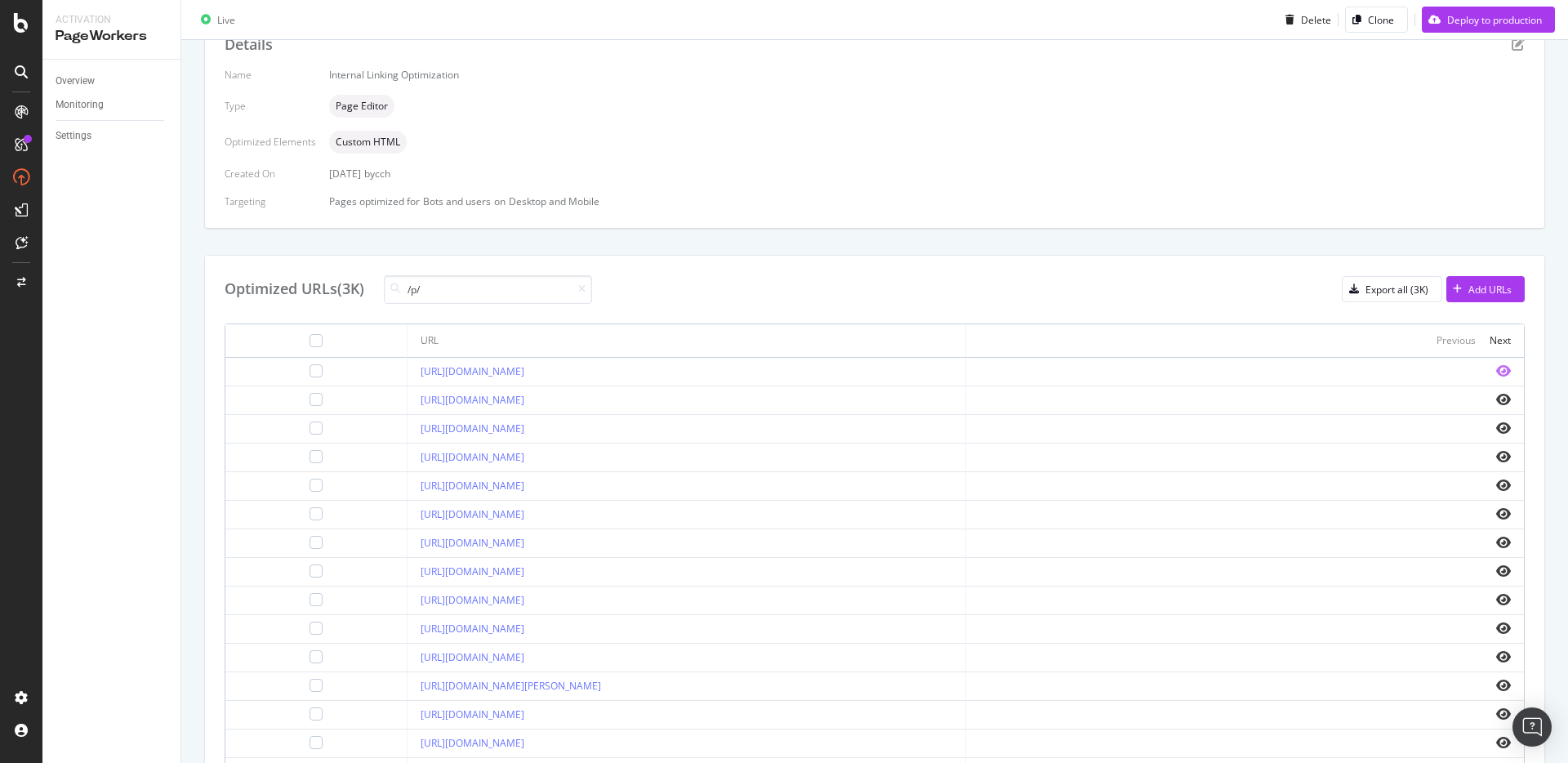
click at [1504, 370] on icon "eye" at bounding box center [1503, 371] width 15 height 13
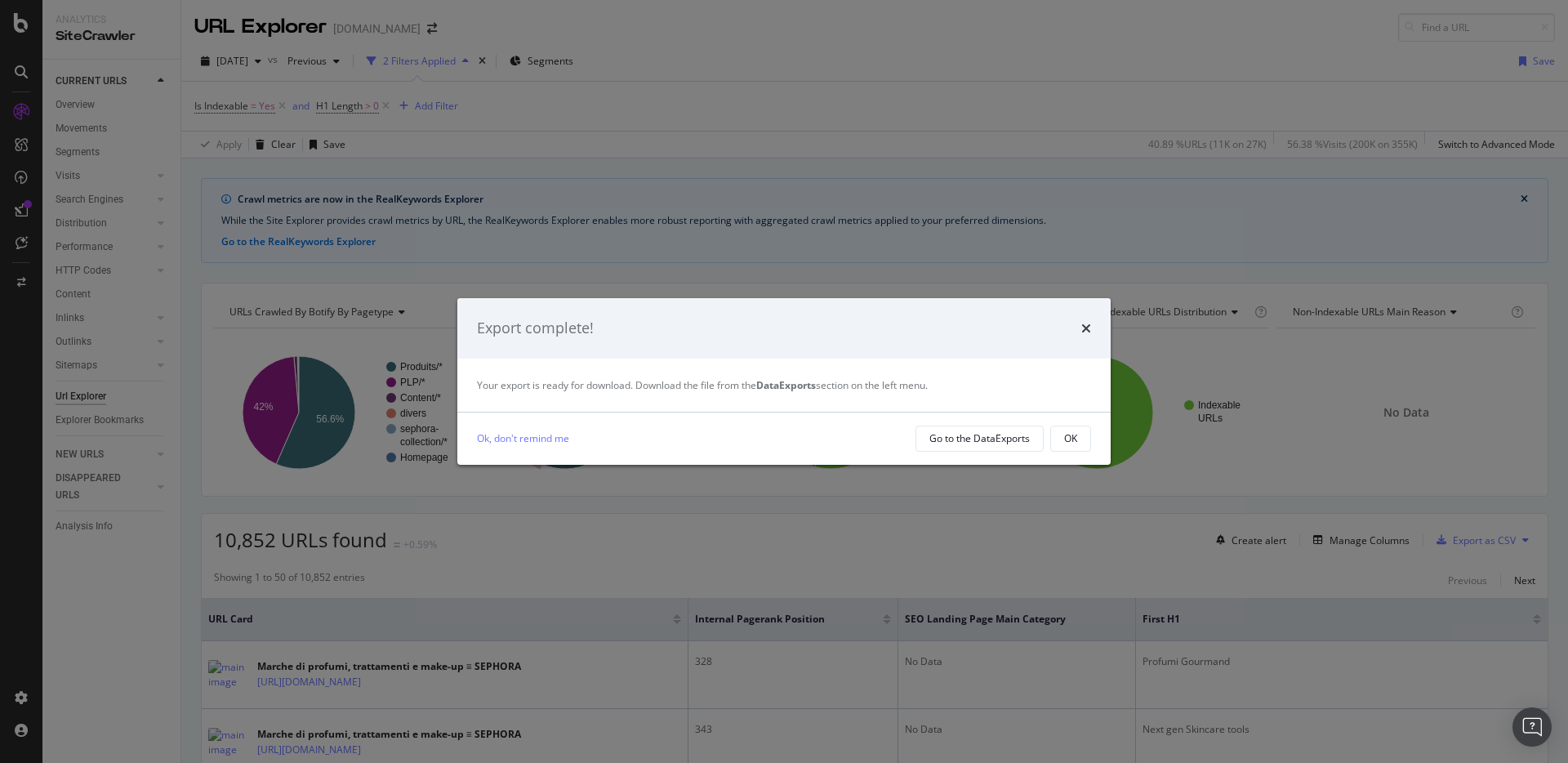
scroll to position [52, 0]
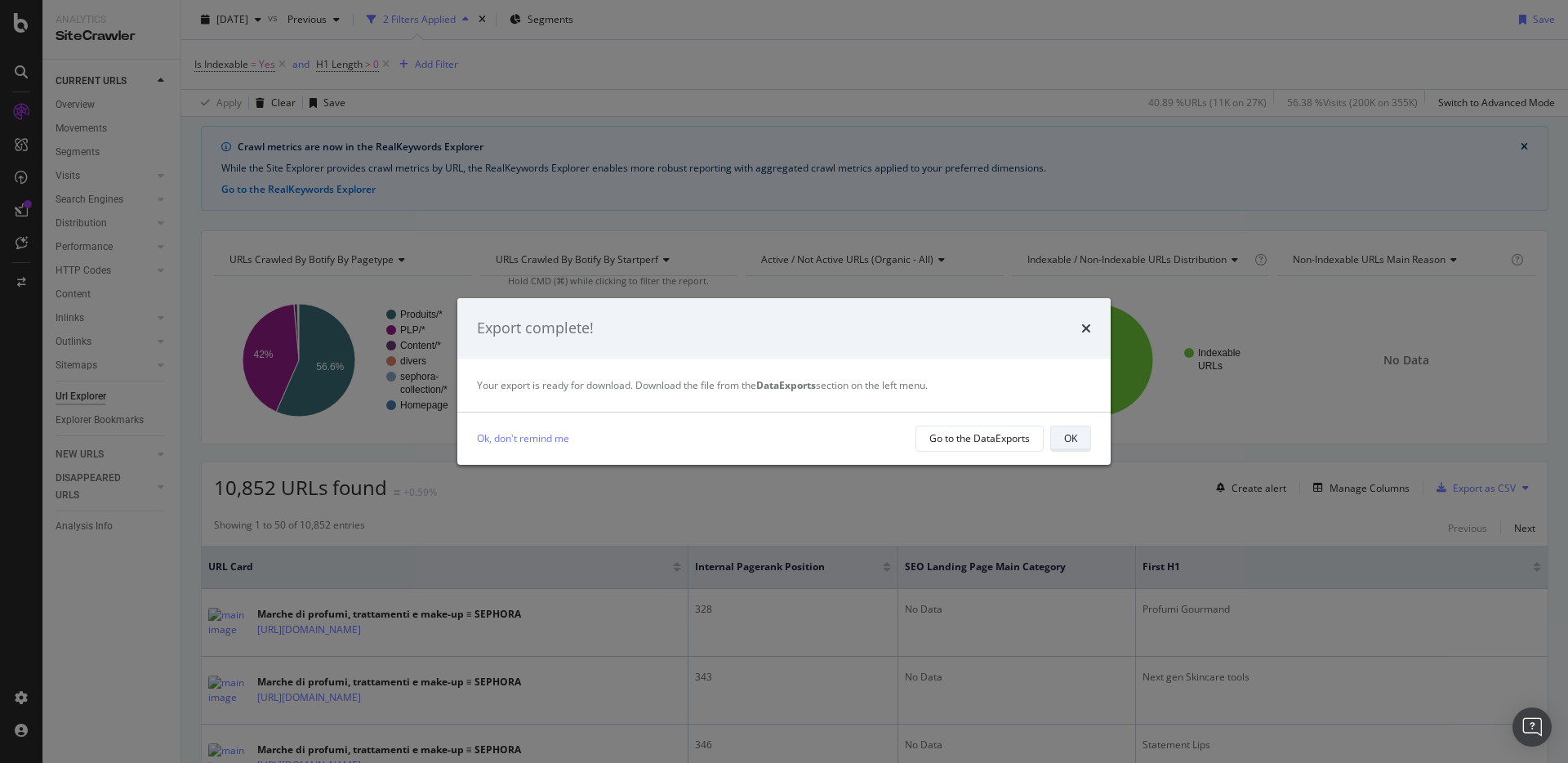
click at [1067, 436] on div "OK" at bounding box center [1070, 438] width 13 height 14
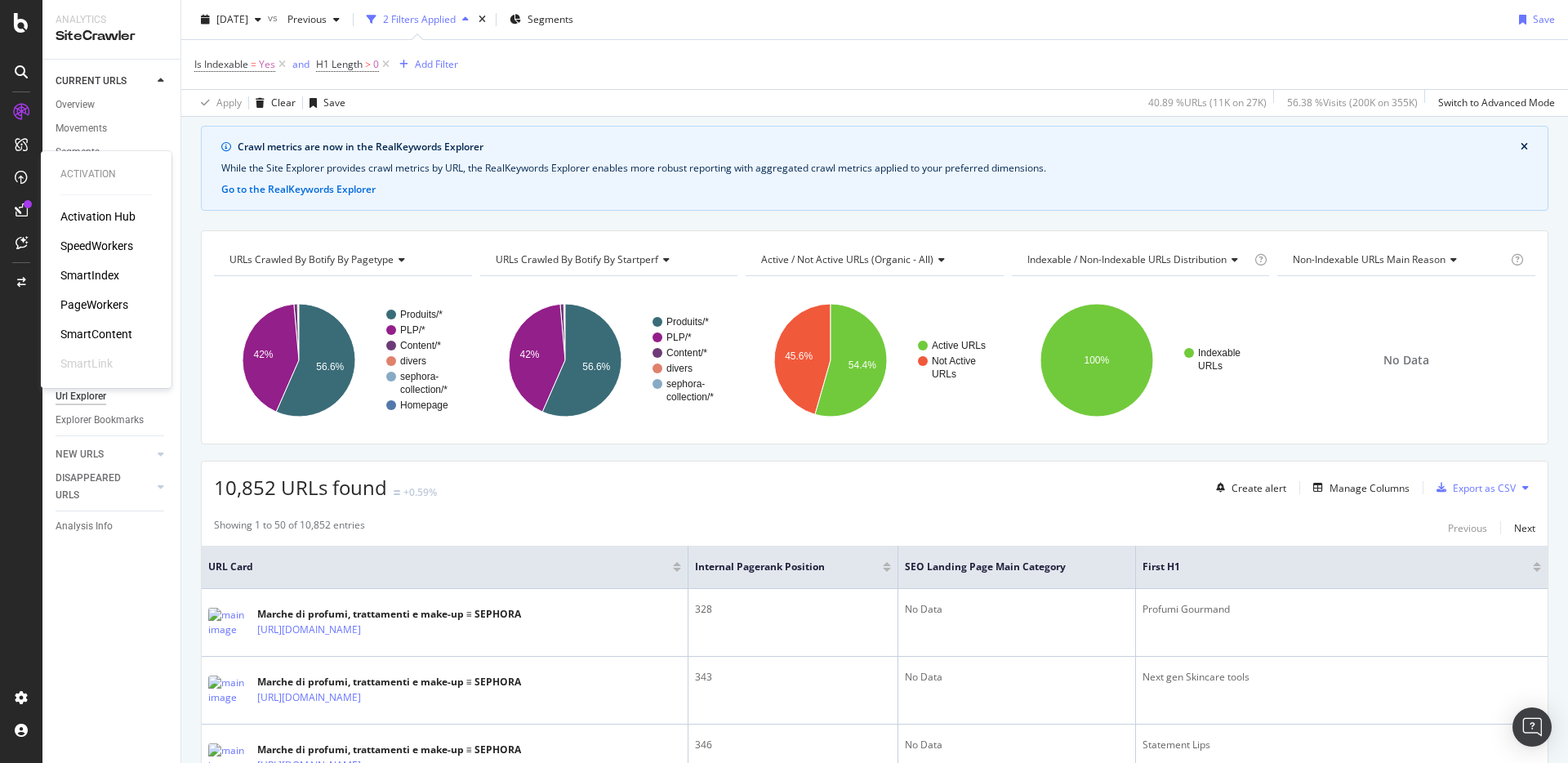
click at [86, 309] on div "PageWorkers" at bounding box center [94, 304] width 68 height 17
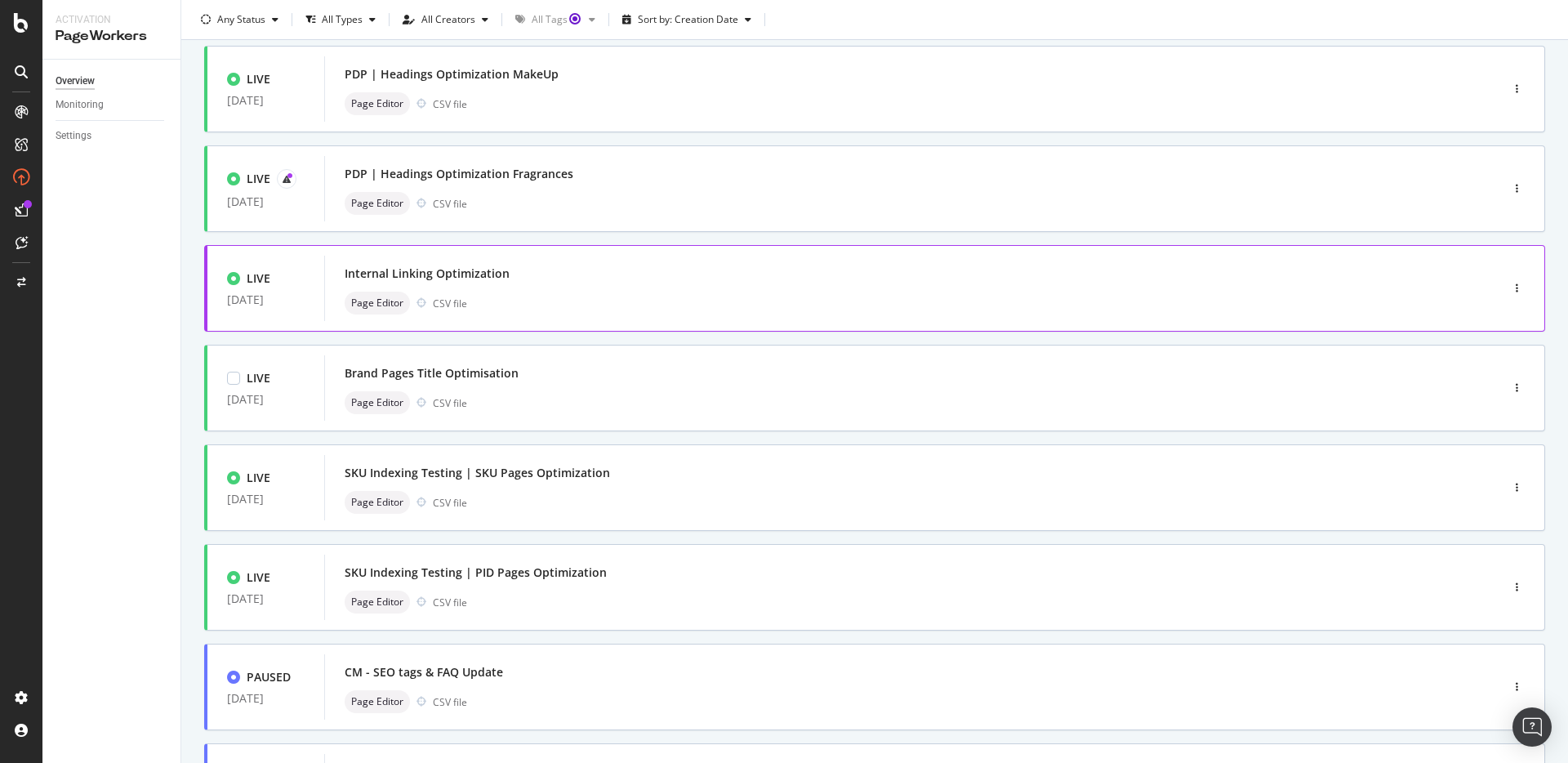
scroll to position [93, 0]
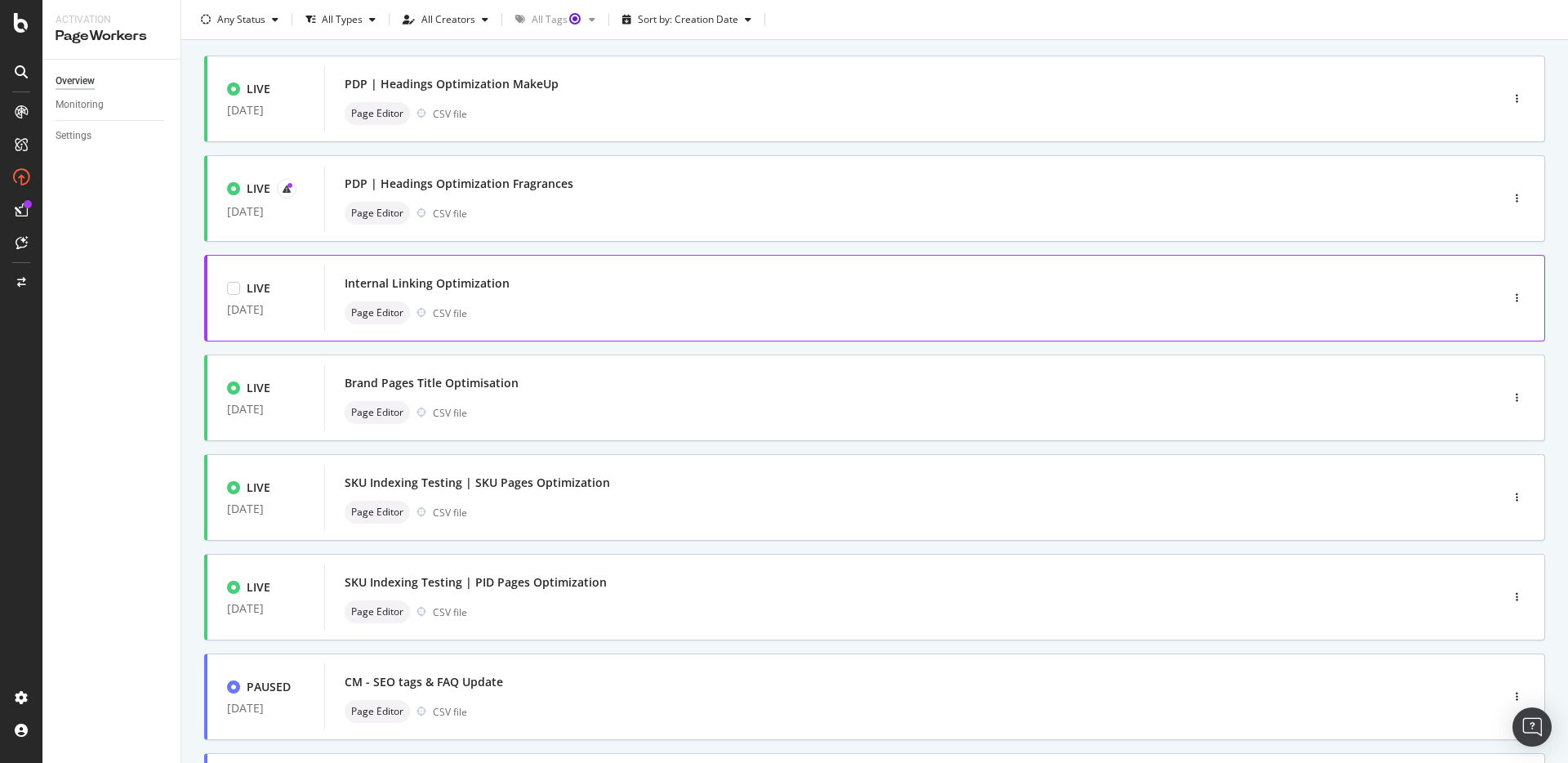
click at [661, 297] on div "Internal Linking Optimization Page Editor CSV file" at bounding box center [887, 297] width 1086 height 52
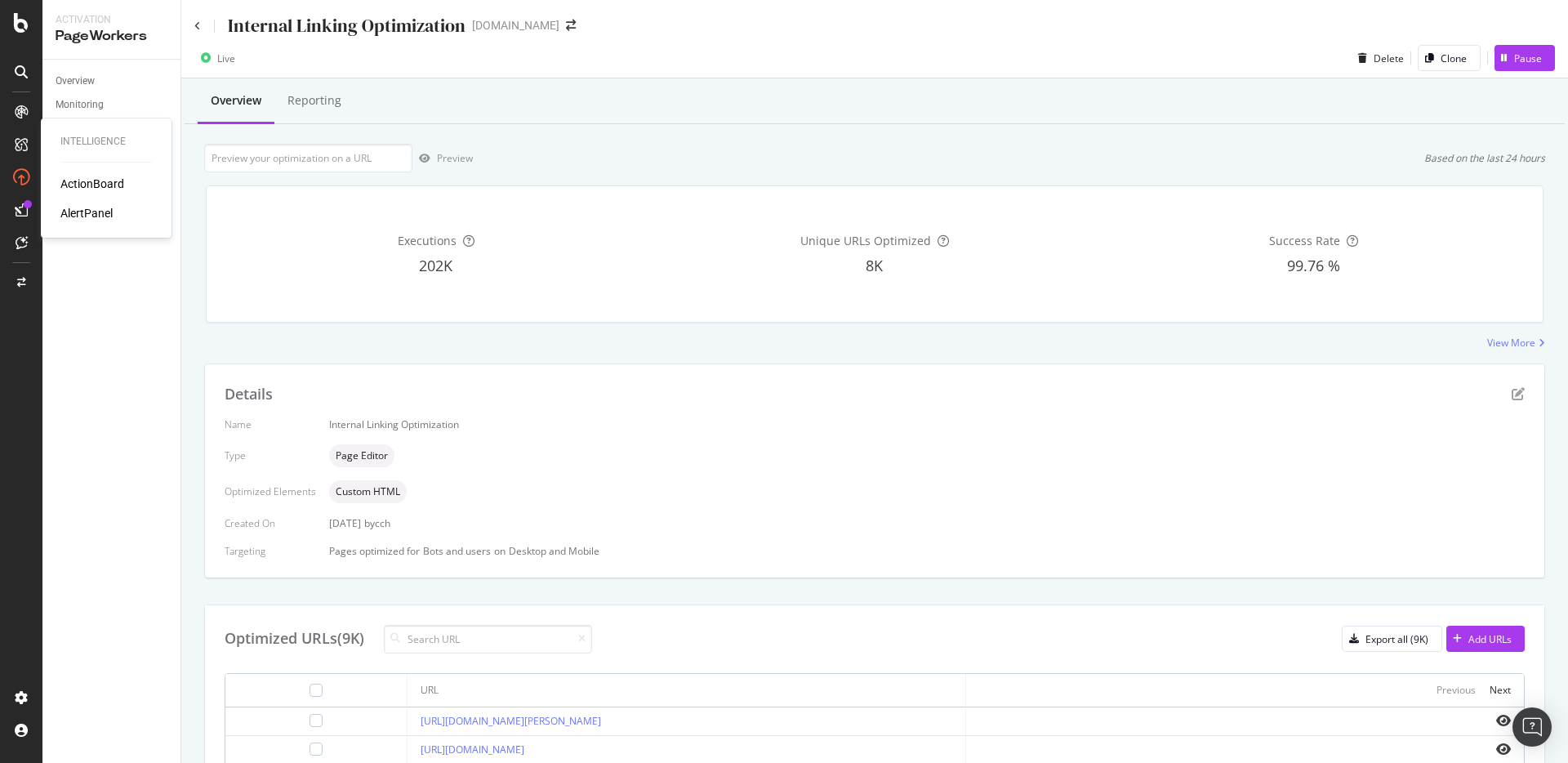
click at [73, 215] on div "AlertPanel" at bounding box center [86, 212] width 52 height 17
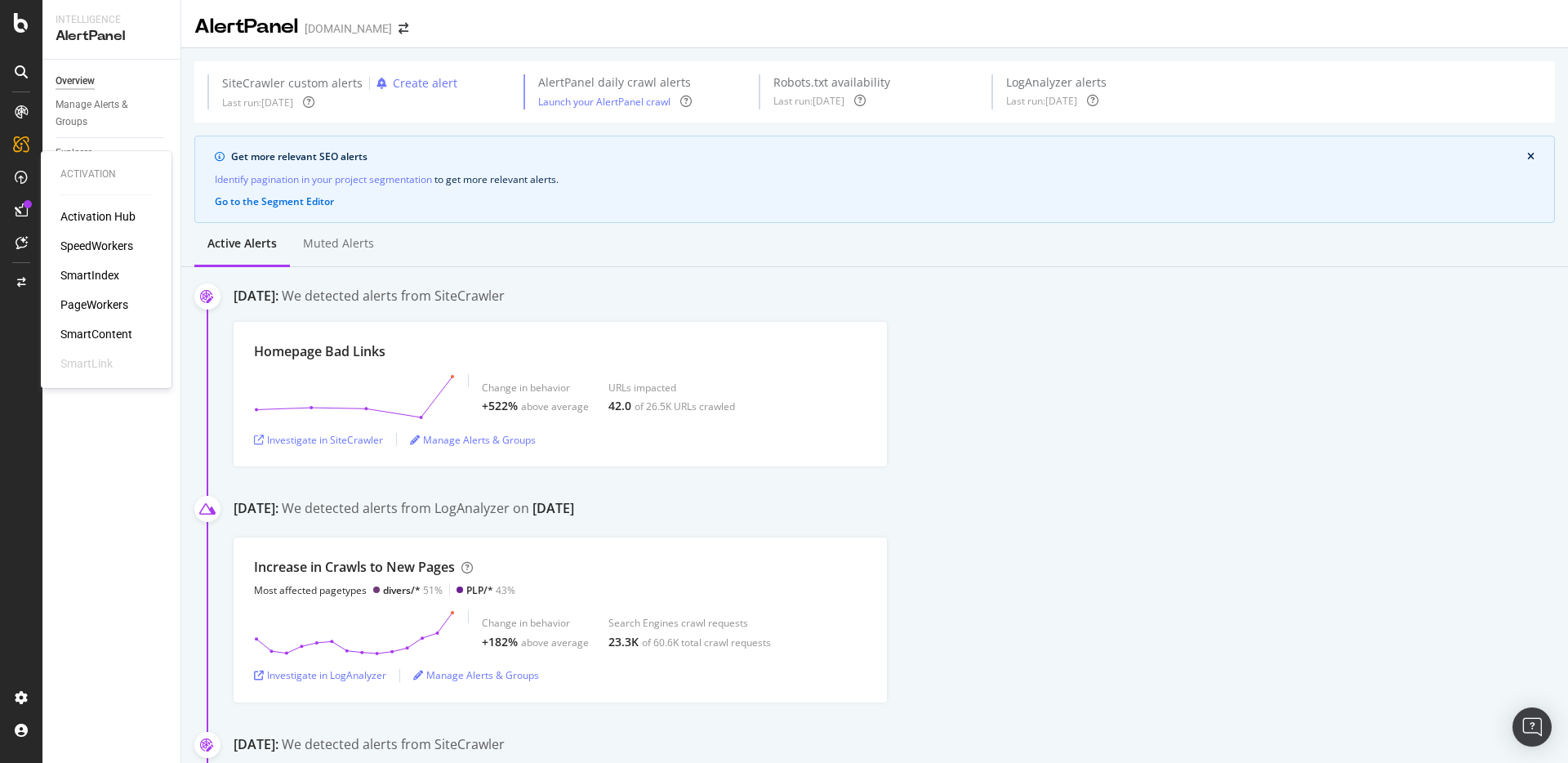
click at [105, 300] on div "PageWorkers" at bounding box center [94, 304] width 68 height 17
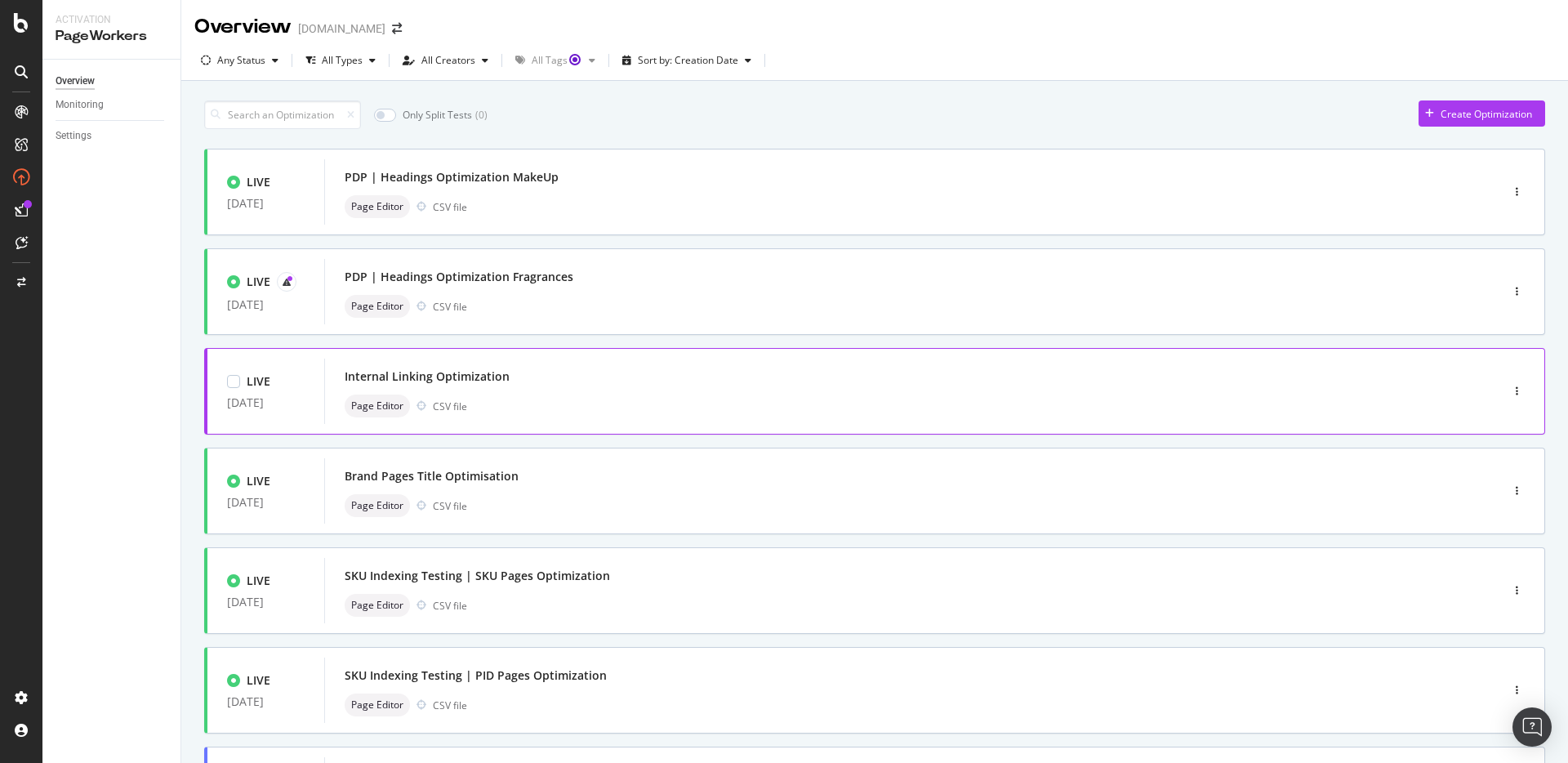
click at [569, 375] on div "Internal Linking Optimization" at bounding box center [887, 376] width 1086 height 23
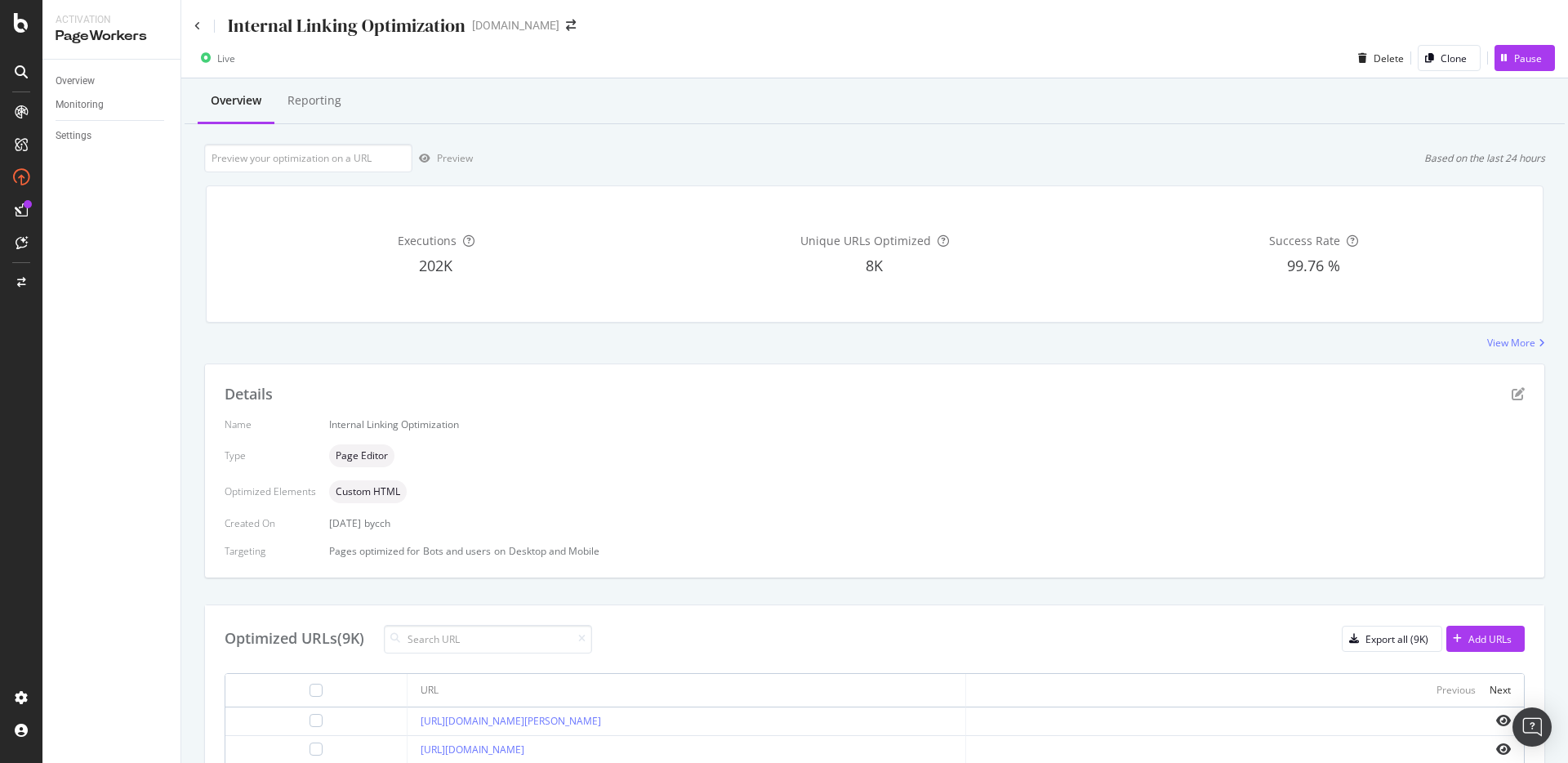
click at [1494, 652] on div "Optimized URLs (9K) Export all (9K) Add URLs" at bounding box center [874, 638] width 1300 height 29
click at [1497, 639] on div "Add URLs" at bounding box center [1490, 639] width 43 height 14
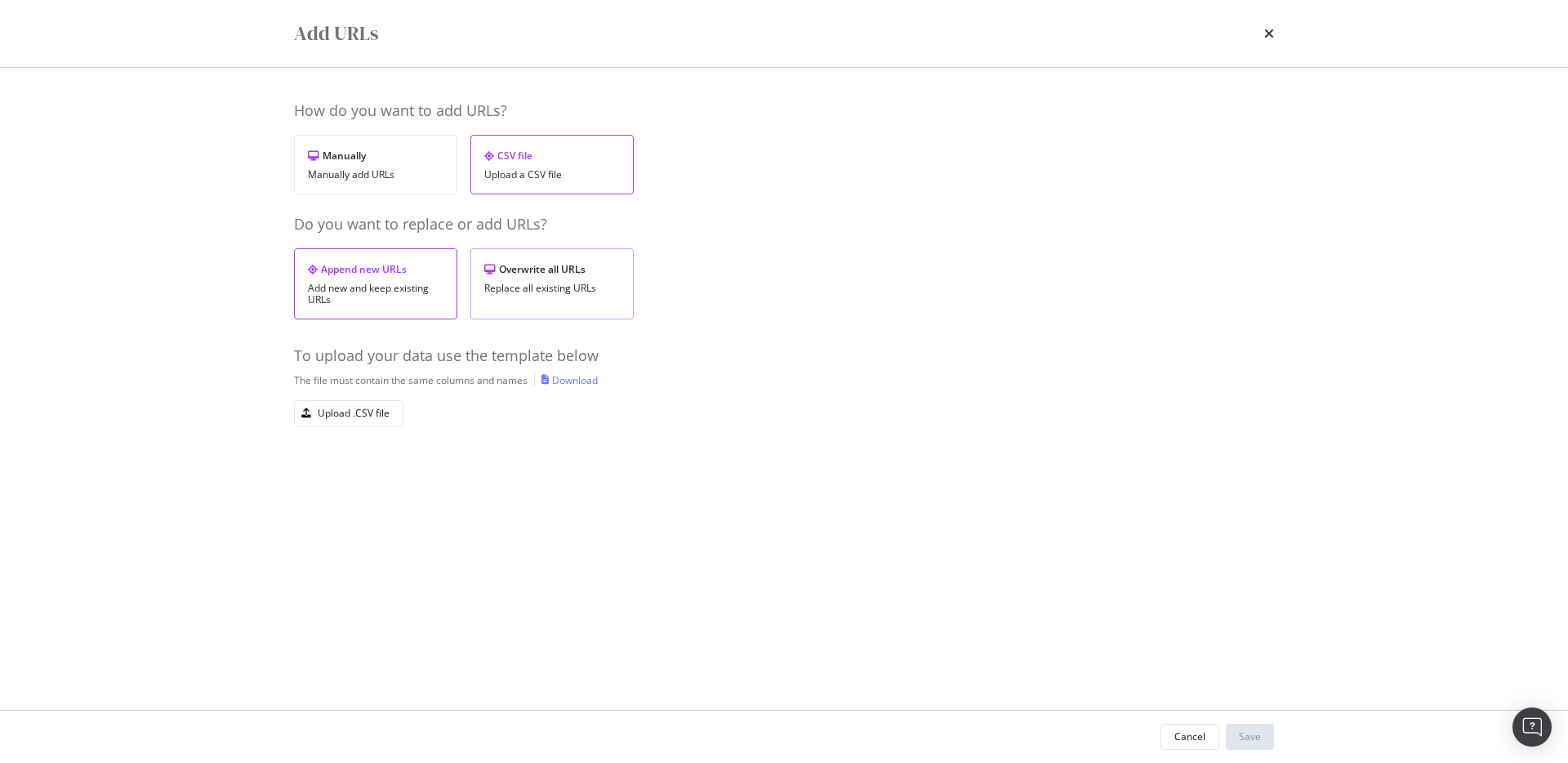
click at [551, 288] on div "Replace all existing URLs" at bounding box center [551, 289] width 135 height 12
click at [383, 410] on div "Upload .CSV file" at bounding box center [354, 413] width 72 height 14
click at [1254, 722] on div "Cancel Save" at bounding box center [784, 736] width 1045 height 52
click at [1255, 734] on div "Save" at bounding box center [1250, 736] width 22 height 14
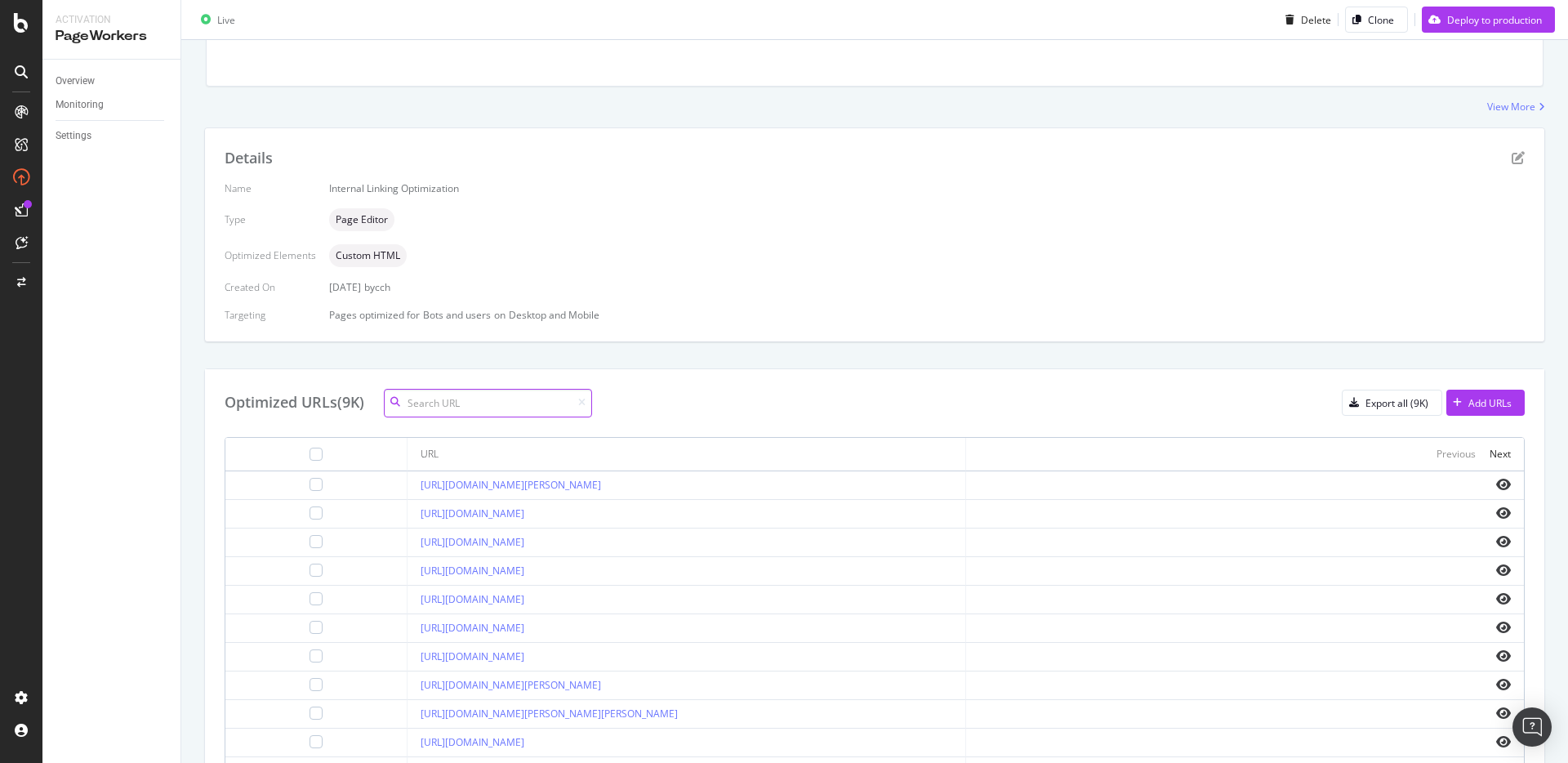
scroll to position [345, 0]
click at [639, 382] on div "Optimized URLs (9K) Export all (9K) Add URLs URL Previous Next https://www.seph…" at bounding box center [873, 640] width 1339 height 551
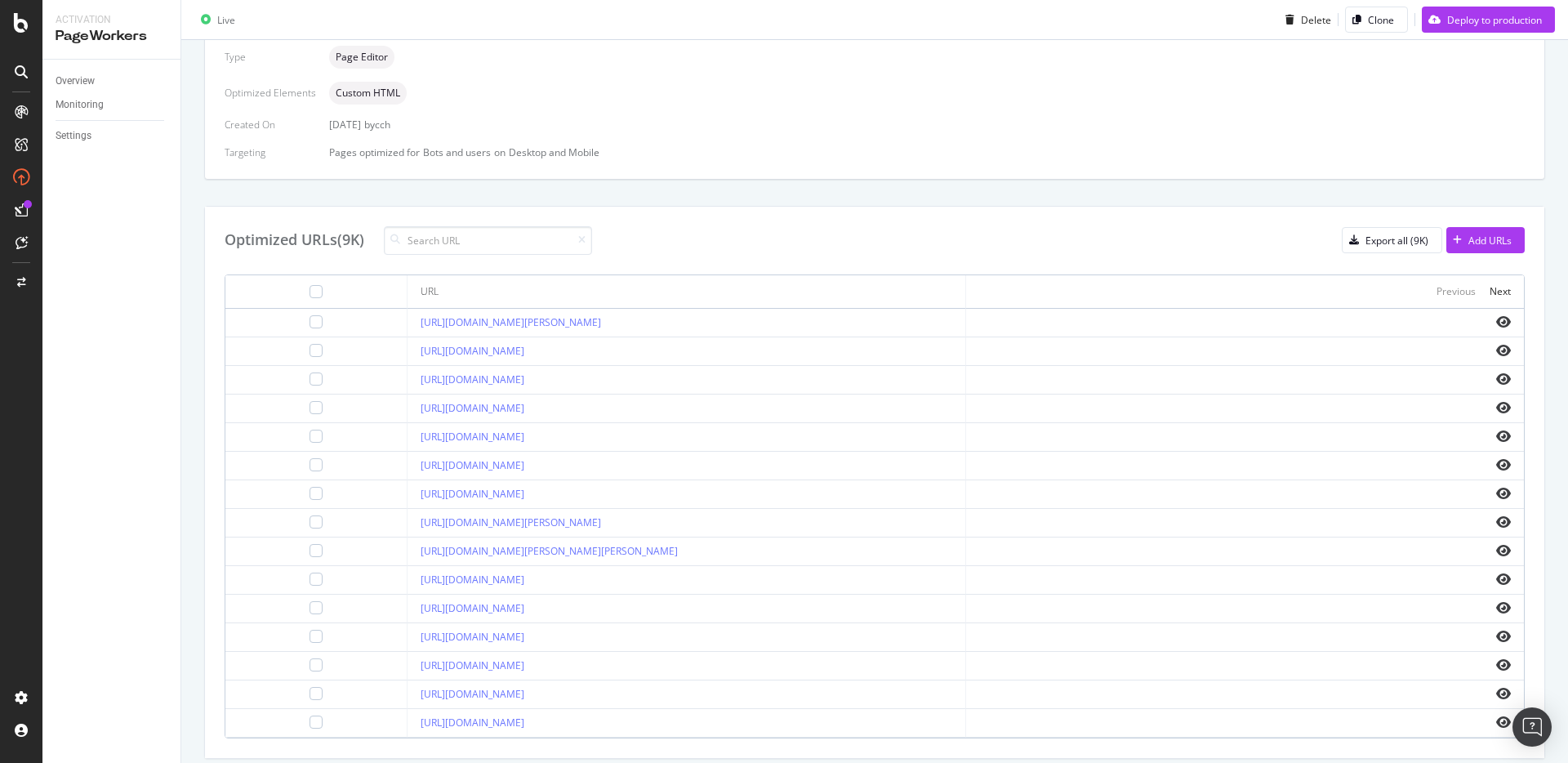
scroll to position [556, 0]
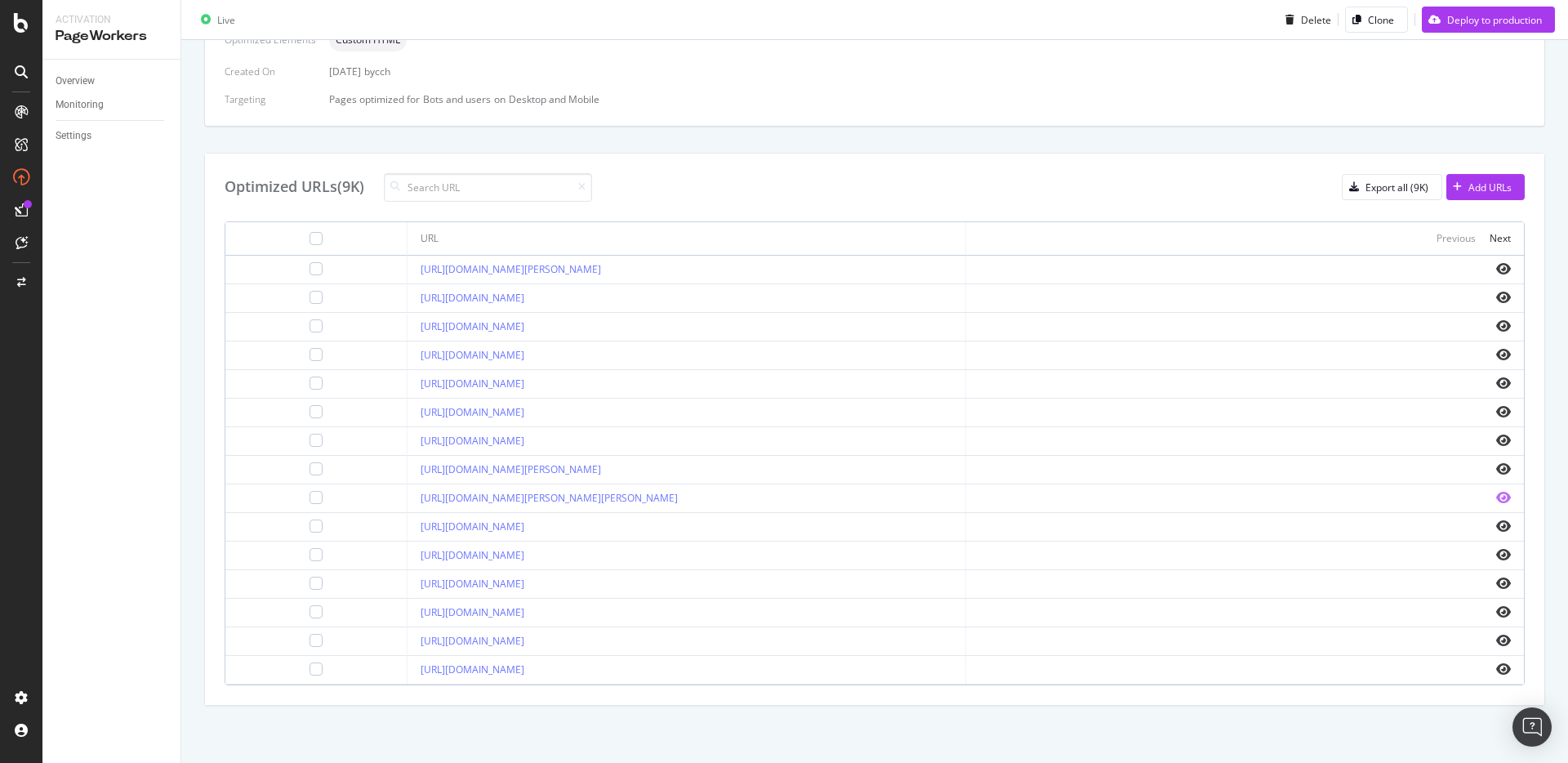
click at [1509, 500] on icon "eye" at bounding box center [1503, 497] width 15 height 13
